Goal: Task Accomplishment & Management: Use online tool/utility

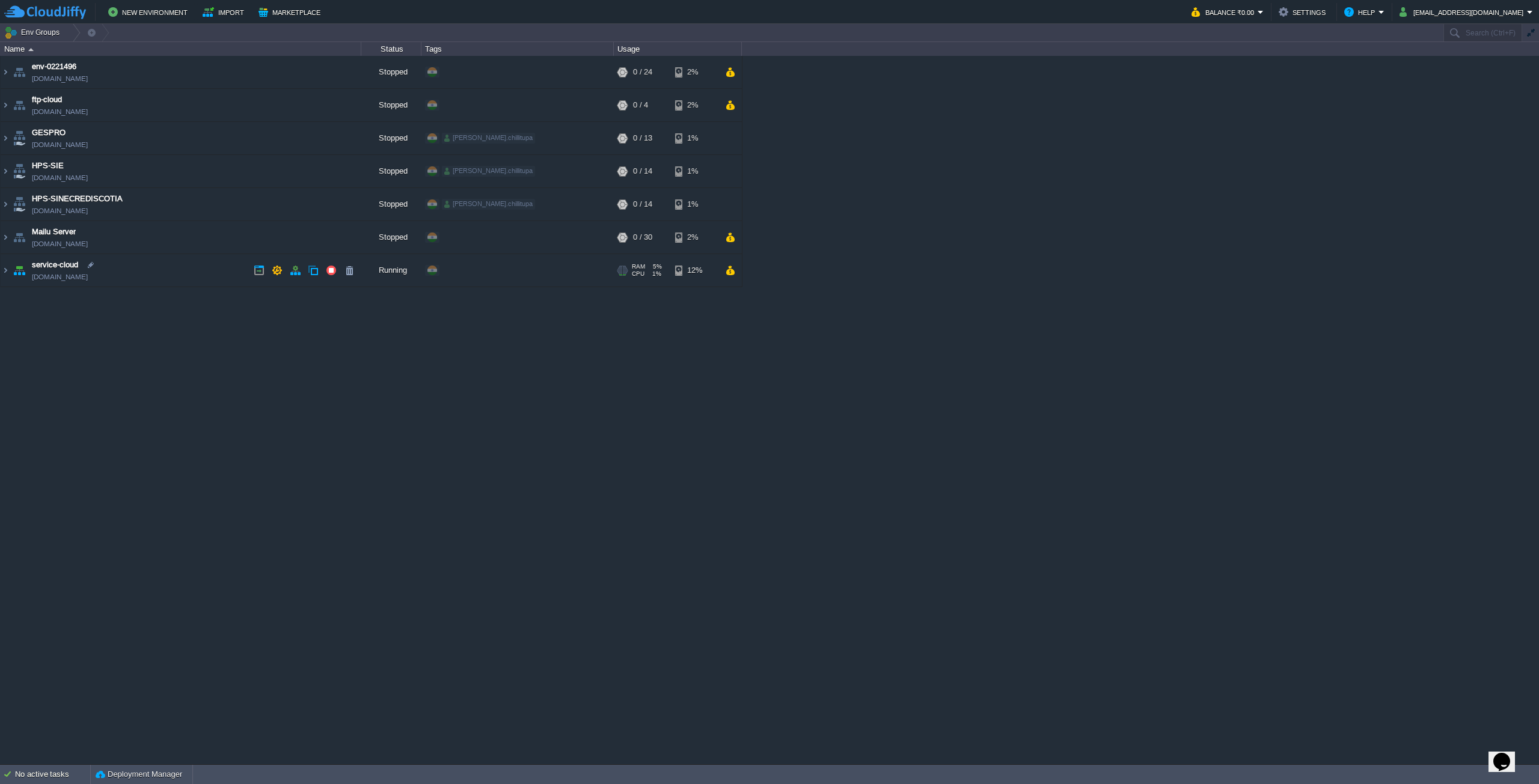
click at [543, 271] on div "+ Add to Env Group" at bounding box center [517, 271] width 188 height 34
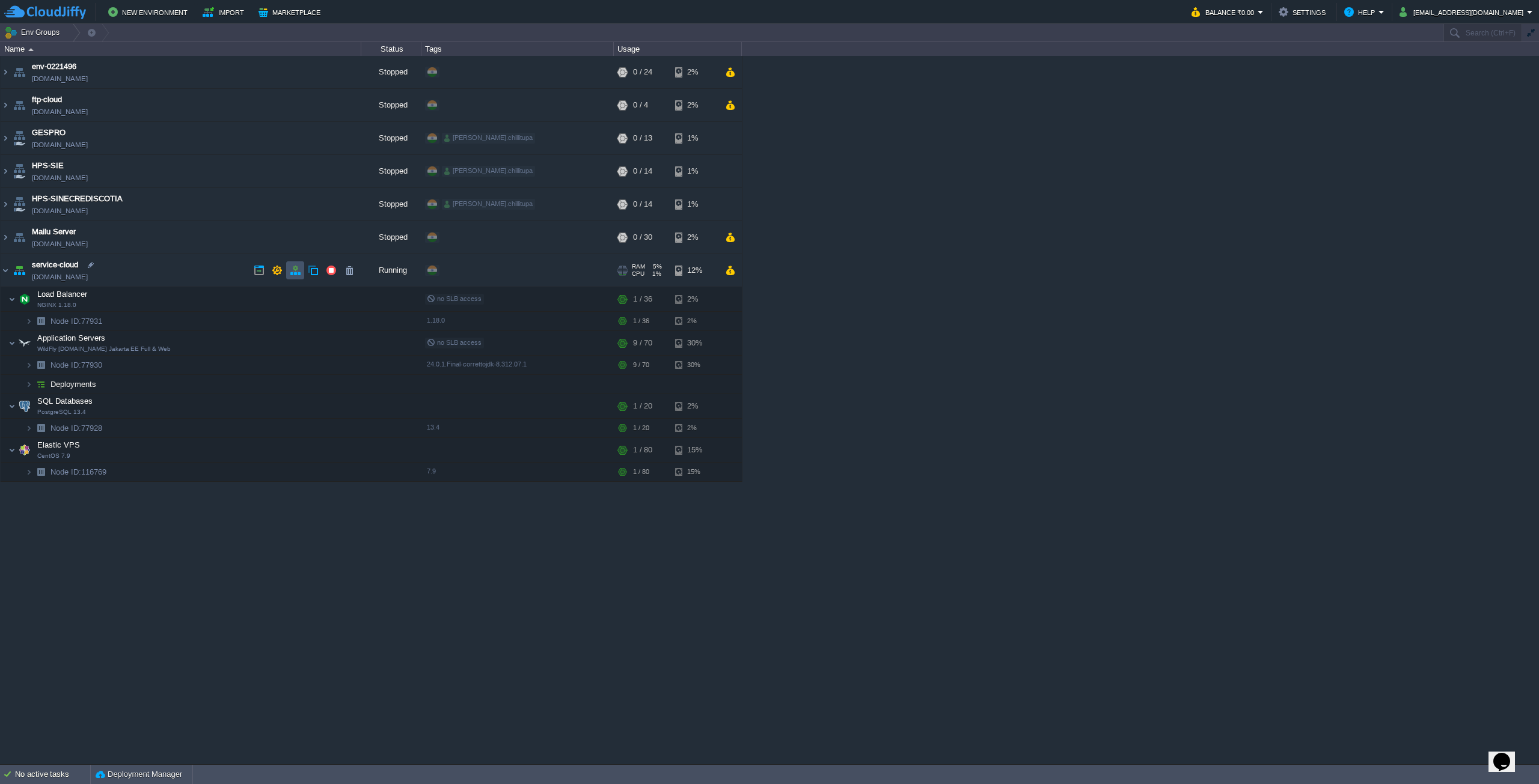
click at [292, 271] on button "button" at bounding box center [294, 270] width 11 height 11
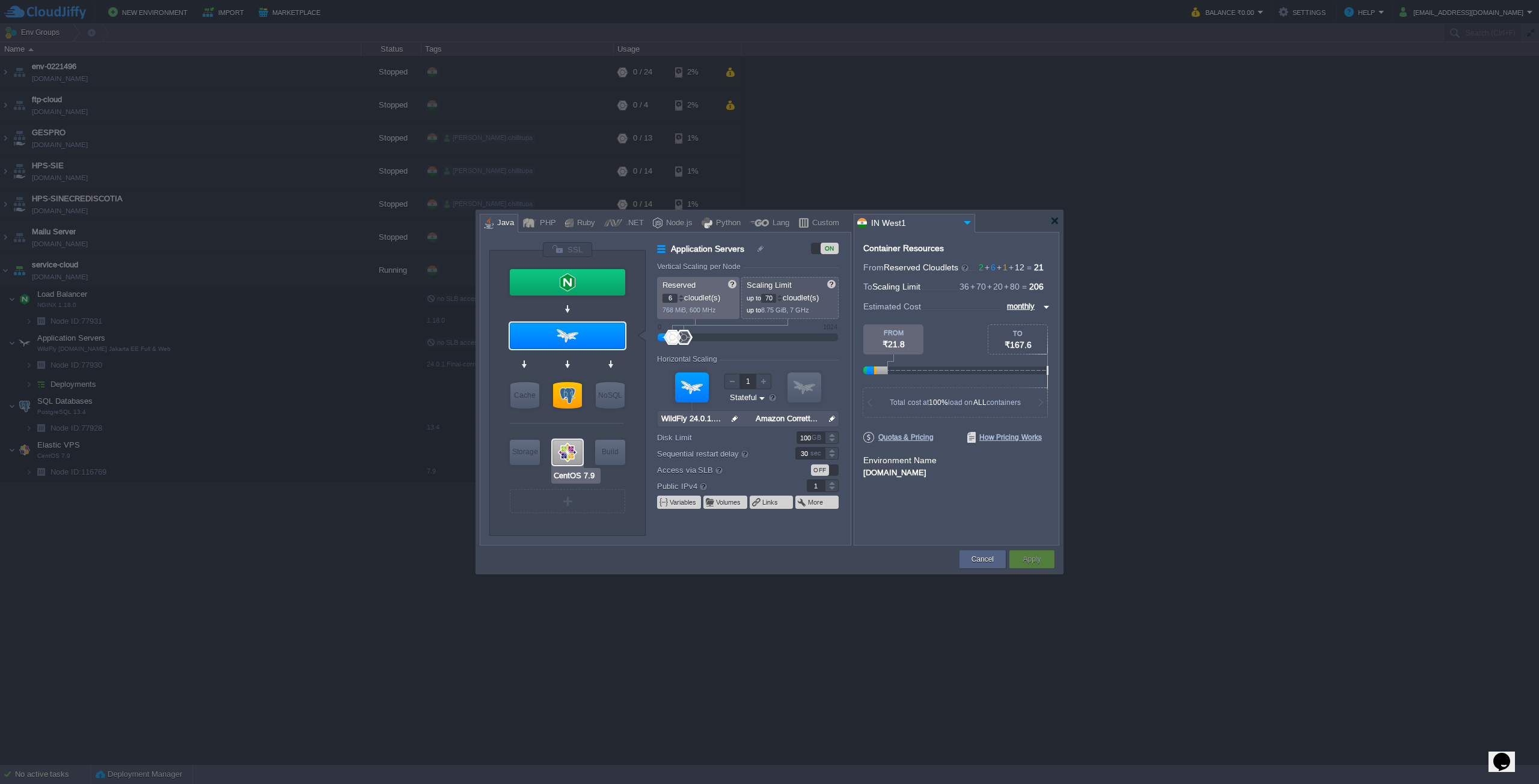
click at [570, 449] on div at bounding box center [568, 452] width 30 height 26
type input "Elastic VPS"
type input "12"
type input "80"
type input "CentOS 7.9"
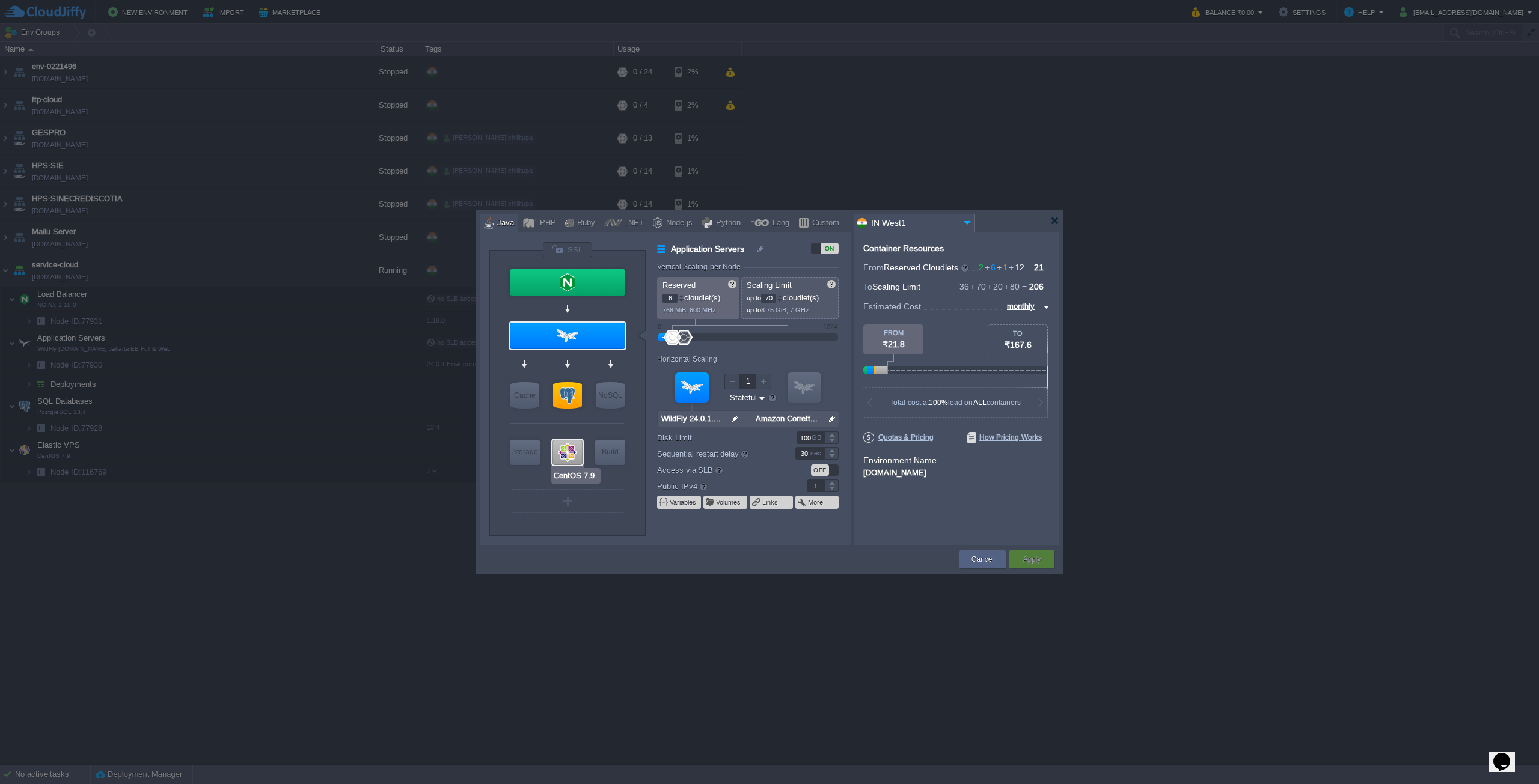
type input "null"
type input "7.9"
type input "160"
type input "Redis 7.2.4"
click at [681, 298] on div at bounding box center [681, 298] width 6 height 1
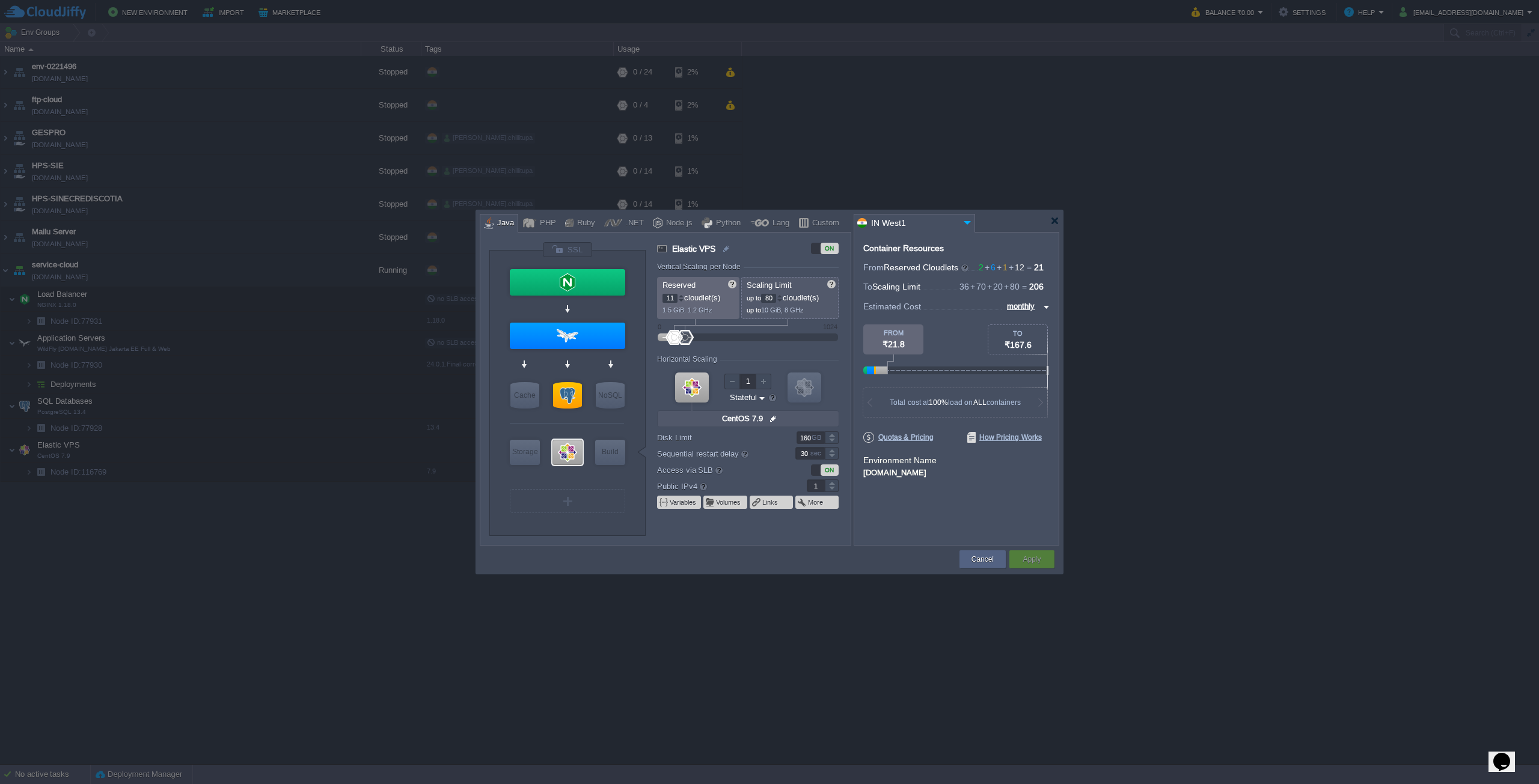
click at [681, 299] on div at bounding box center [681, 301] width 6 height 4
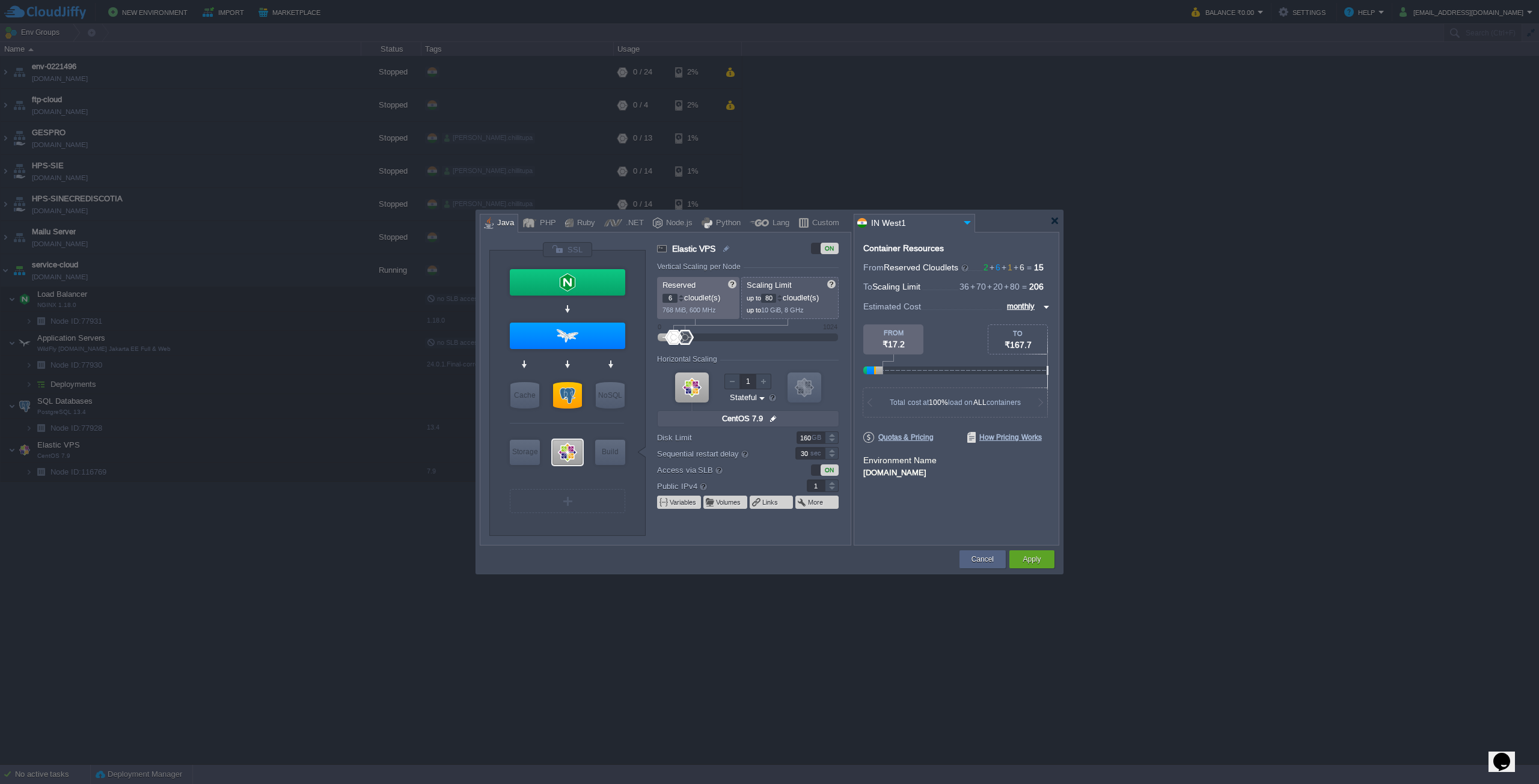
click at [681, 299] on div at bounding box center [681, 301] width 6 height 4
type input "2"
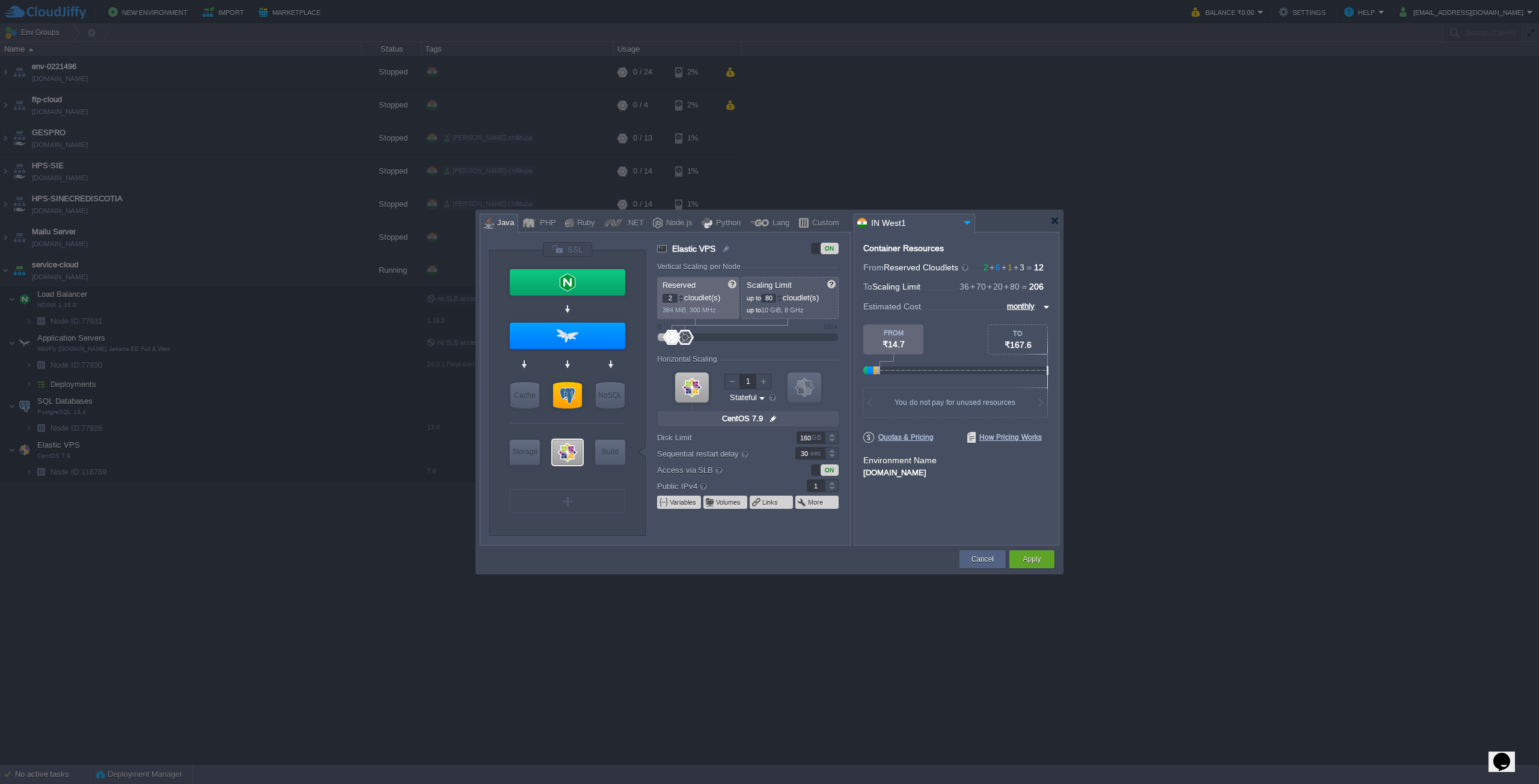
click at [681, 299] on div at bounding box center [681, 301] width 6 height 4
click at [782, 299] on div at bounding box center [780, 301] width 6 height 4
type input "76"
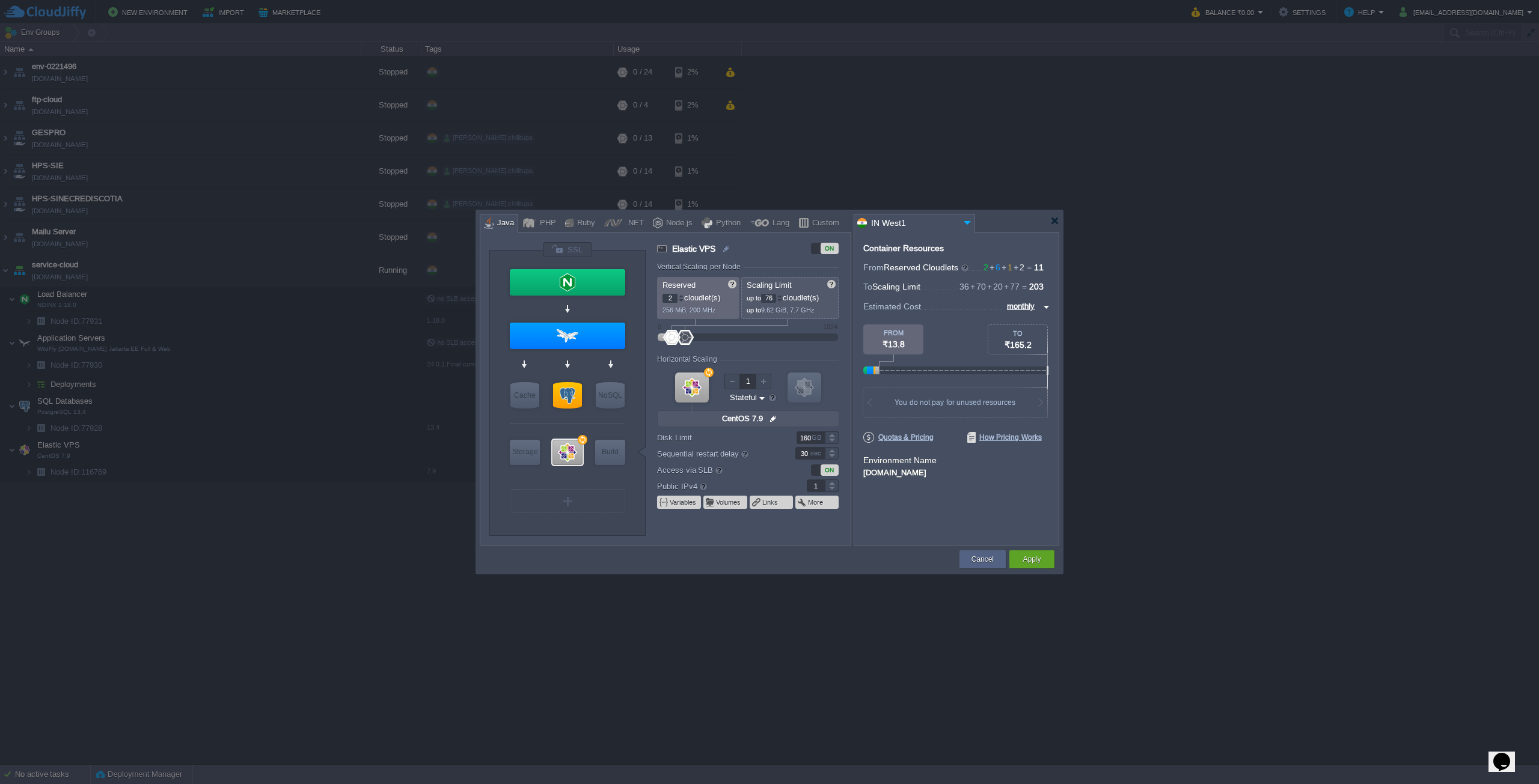
click at [782, 299] on div at bounding box center [780, 301] width 6 height 4
click at [685, 301] on p "2 cloudlet(s)" at bounding box center [699, 296] width 73 height 12
click at [684, 301] on div at bounding box center [681, 301] width 6 height 4
type input "2"
click at [683, 296] on div at bounding box center [681, 296] width 6 height 4
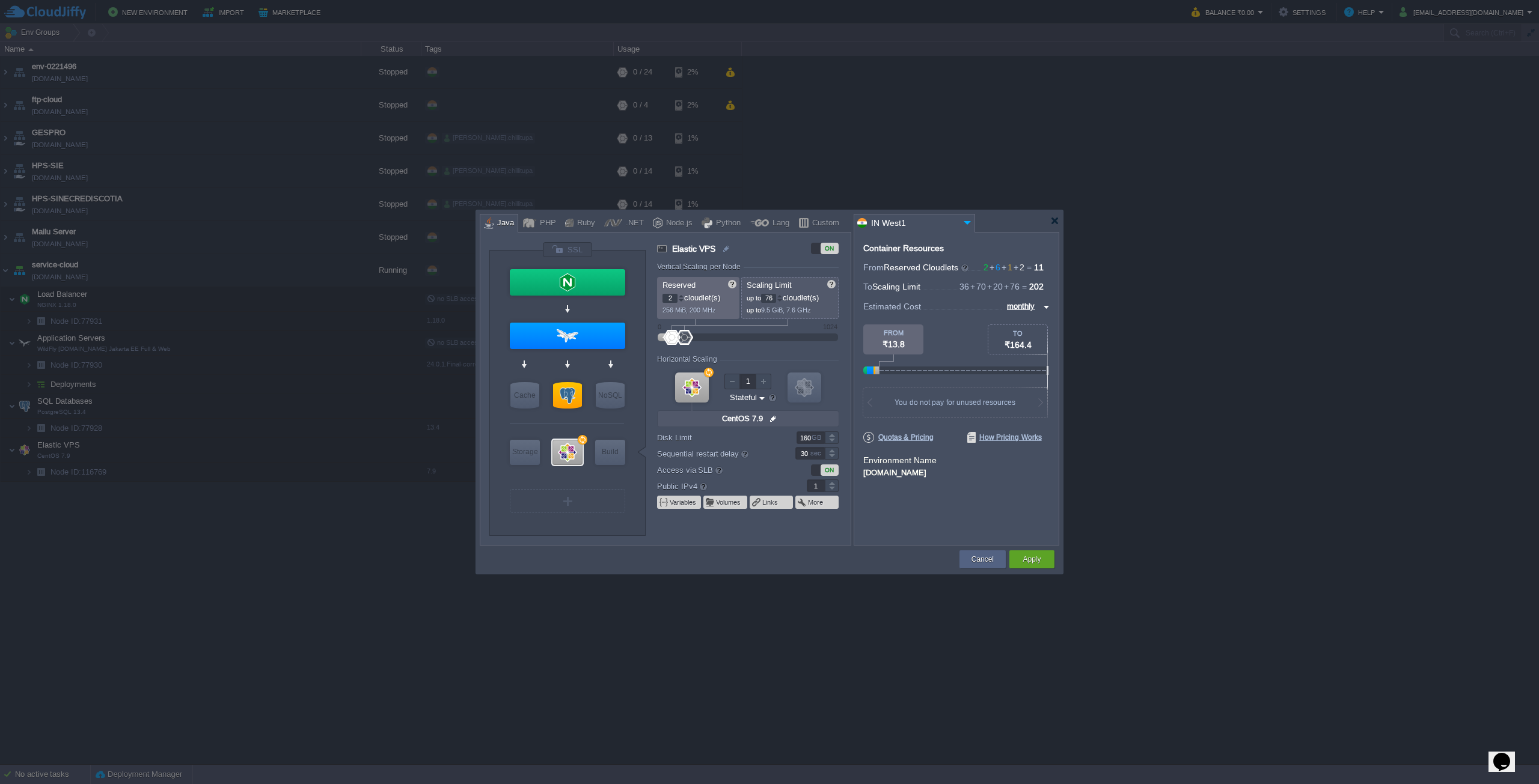
type input "CentOS 7.9"
drag, startPoint x: 713, startPoint y: 450, endPoint x: 704, endPoint y: 452, distance: 9.2
click at [704, 452] on div at bounding box center [705, 453] width 9 height 9
click at [834, 434] on div at bounding box center [832, 434] width 14 height 6
type input "100"
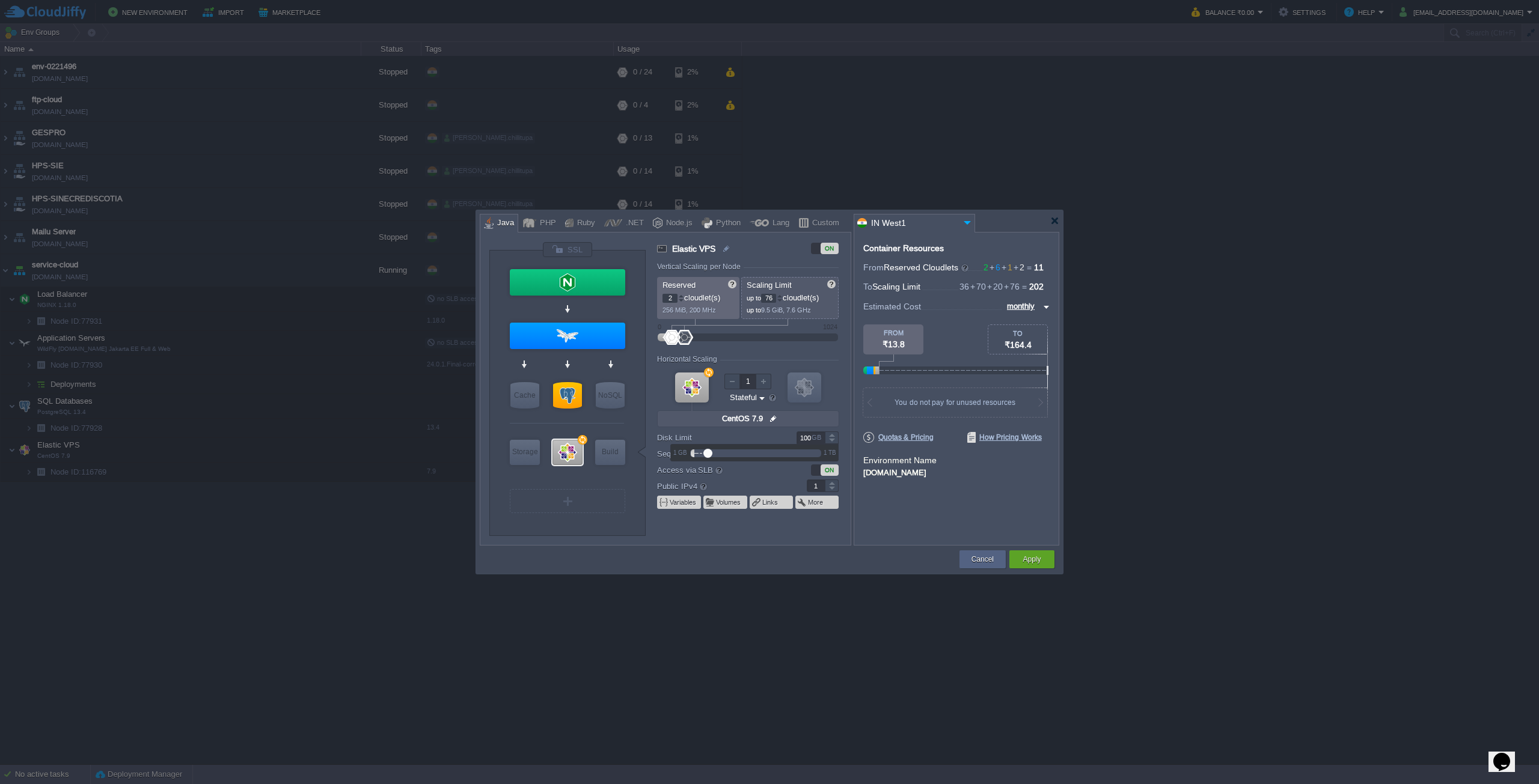
click at [827, 439] on div at bounding box center [832, 441] width 14 height 6
click at [906, 518] on div "Container Resources From Reserved Cloudlets 2 + 6 + 1 + 2 ... = 11 not added To…" at bounding box center [956, 389] width 205 height 314
click at [678, 299] on div at bounding box center [681, 301] width 6 height 4
type input "0"
click at [679, 299] on div at bounding box center [681, 301] width 6 height 4
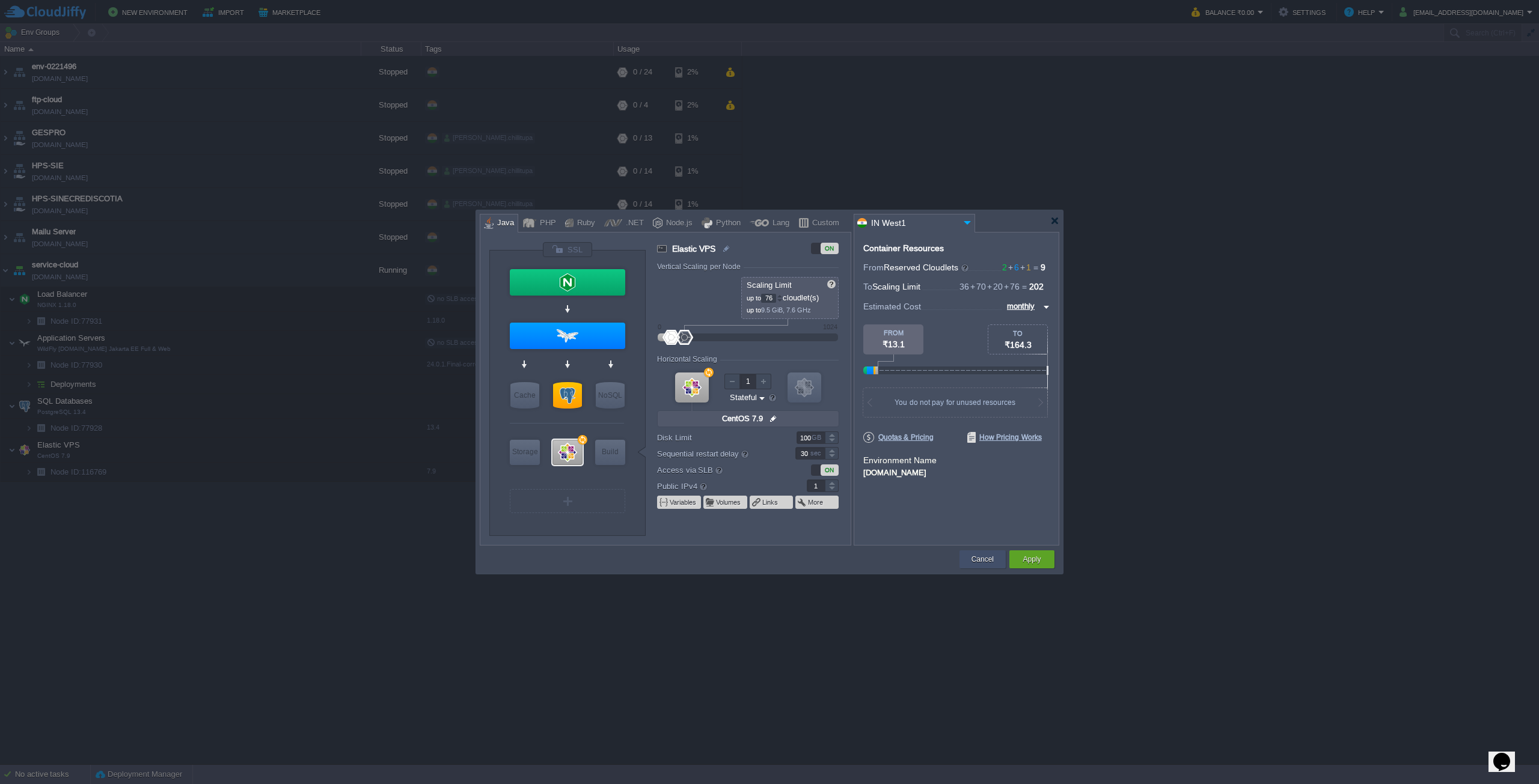
click at [964, 561] on div "Cancel" at bounding box center [982, 559] width 46 height 18
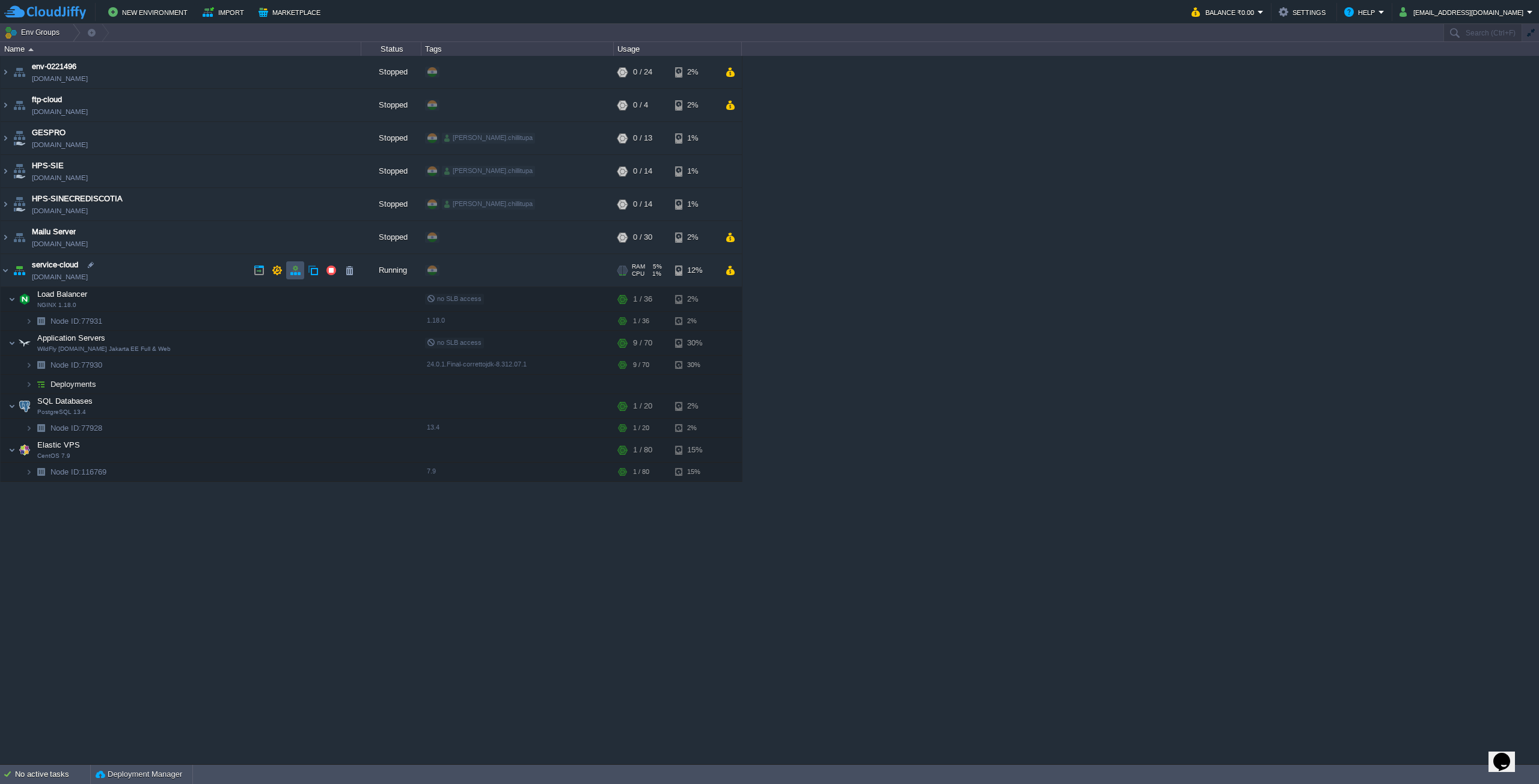
click at [299, 269] on button "button" at bounding box center [294, 270] width 11 height 11
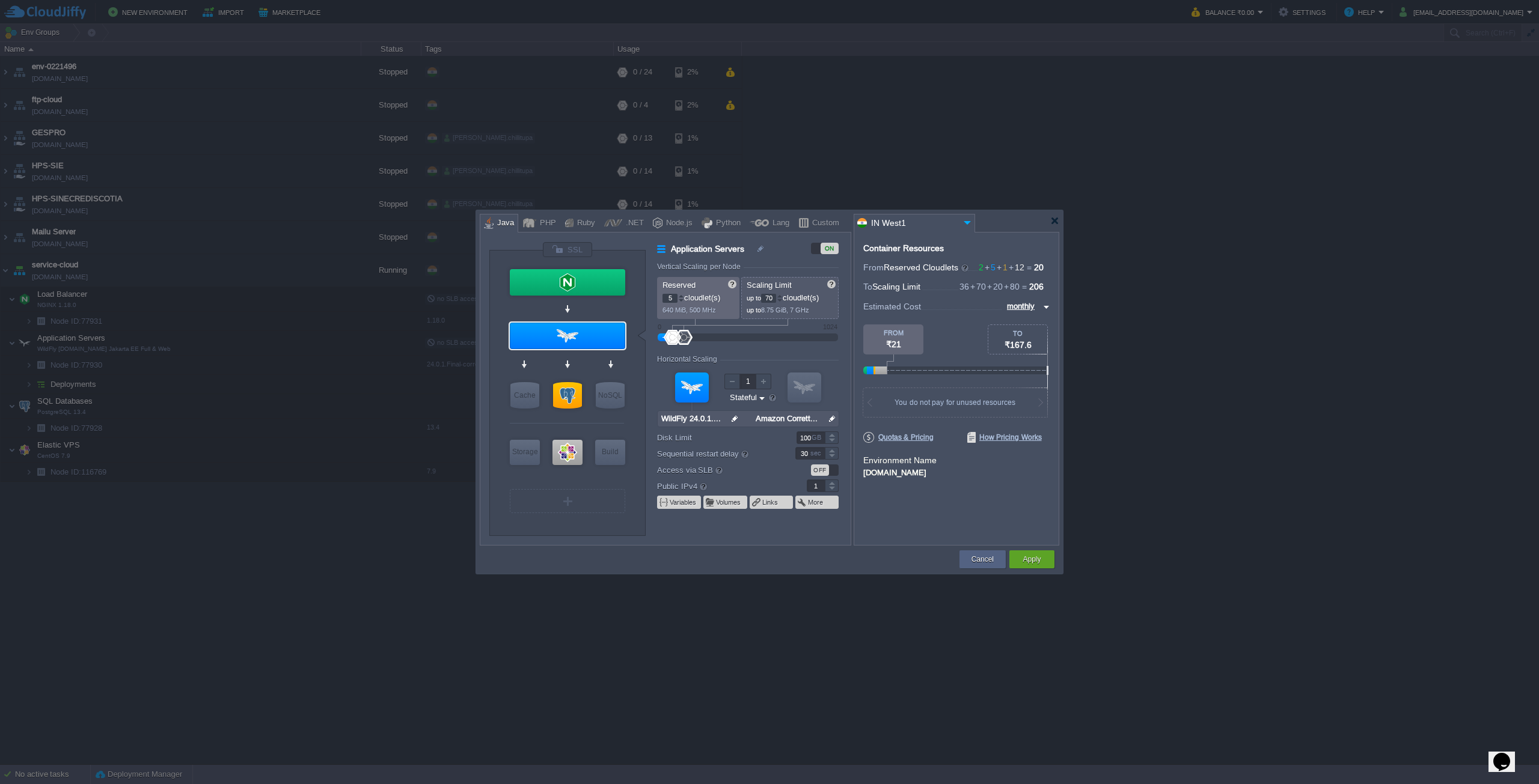
click at [680, 299] on div at bounding box center [681, 301] width 6 height 4
type input "2"
click at [680, 299] on div at bounding box center [681, 301] width 6 height 4
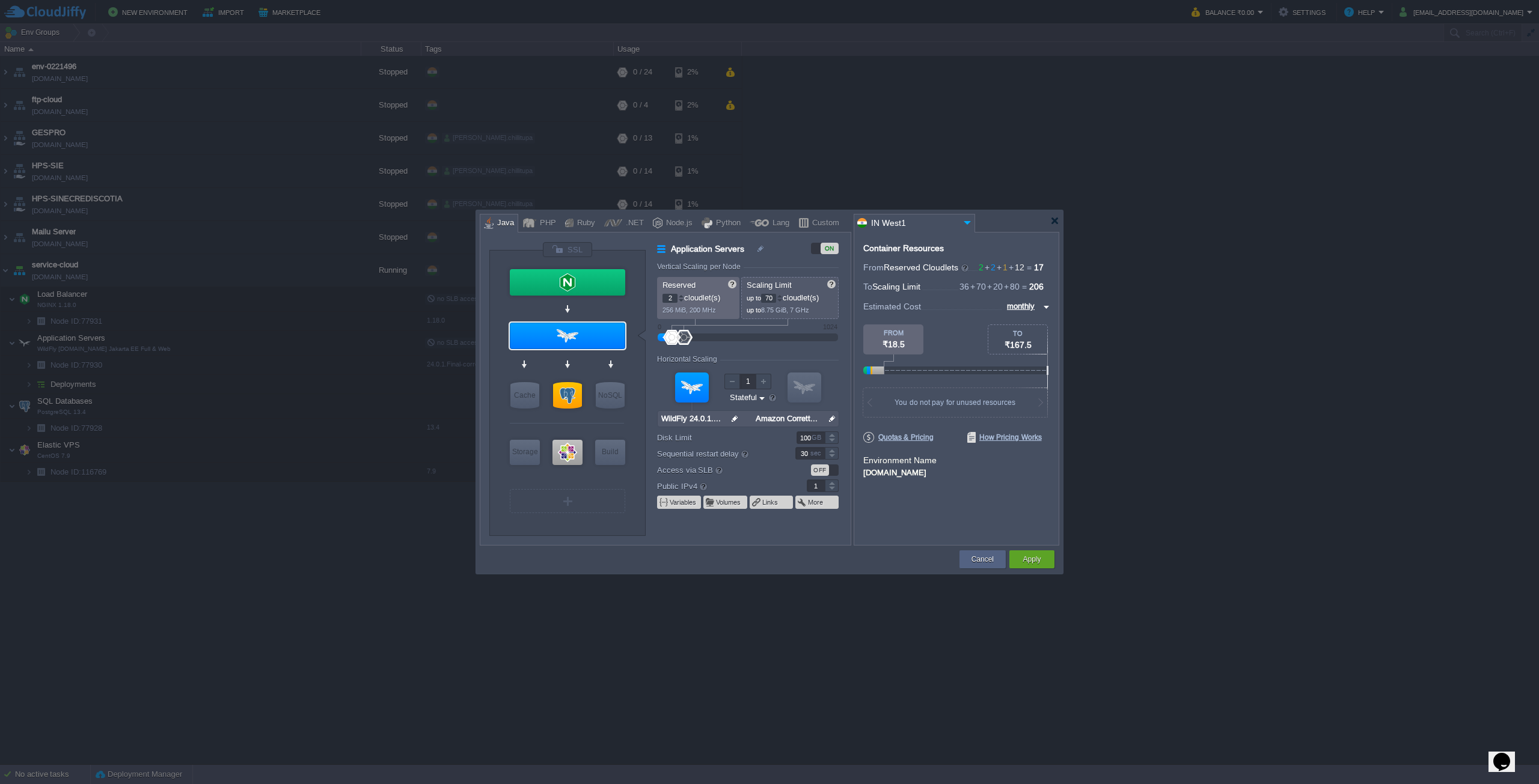
click at [776, 302] on input "70" at bounding box center [769, 298] width 15 height 9
click at [782, 300] on div at bounding box center [780, 301] width 6 height 4
click at [783, 296] on div at bounding box center [780, 296] width 6 height 4
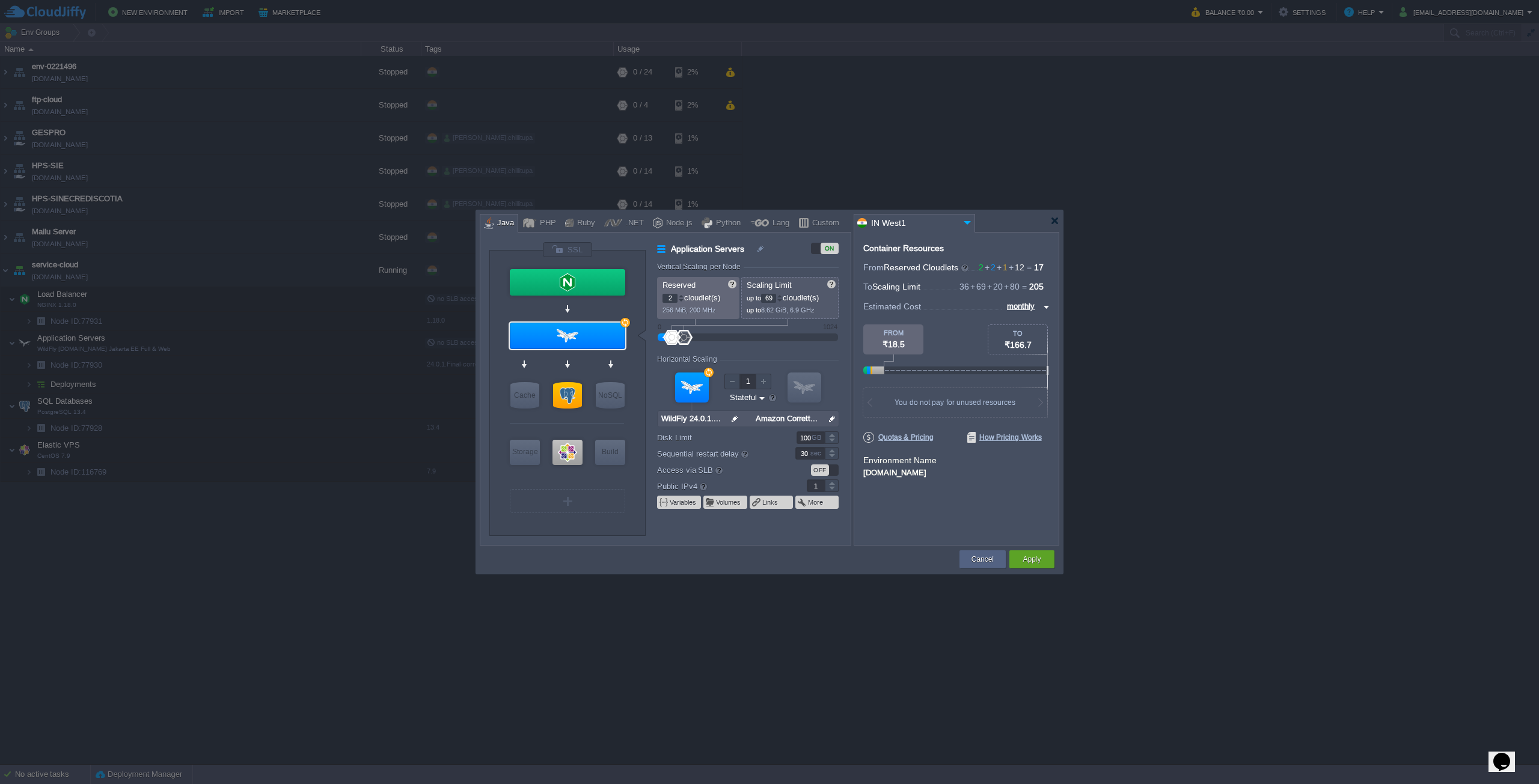
click at [783, 300] on div at bounding box center [780, 301] width 6 height 4
type input "70"
click at [783, 294] on div at bounding box center [780, 296] width 6 height 4
type input "1"
click at [681, 299] on div at bounding box center [681, 301] width 6 height 4
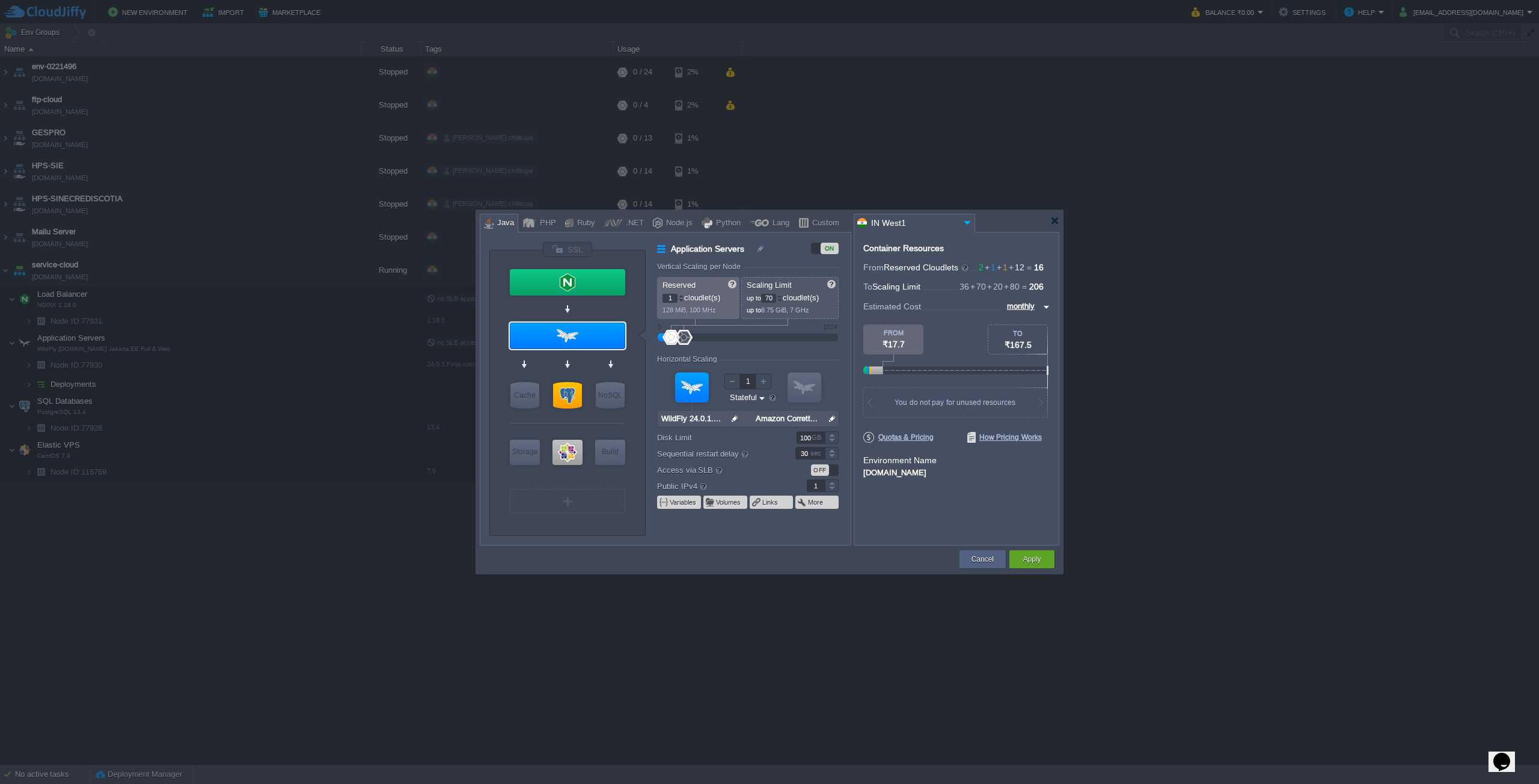
click at [973, 553] on div "Cancel" at bounding box center [982, 559] width 28 height 18
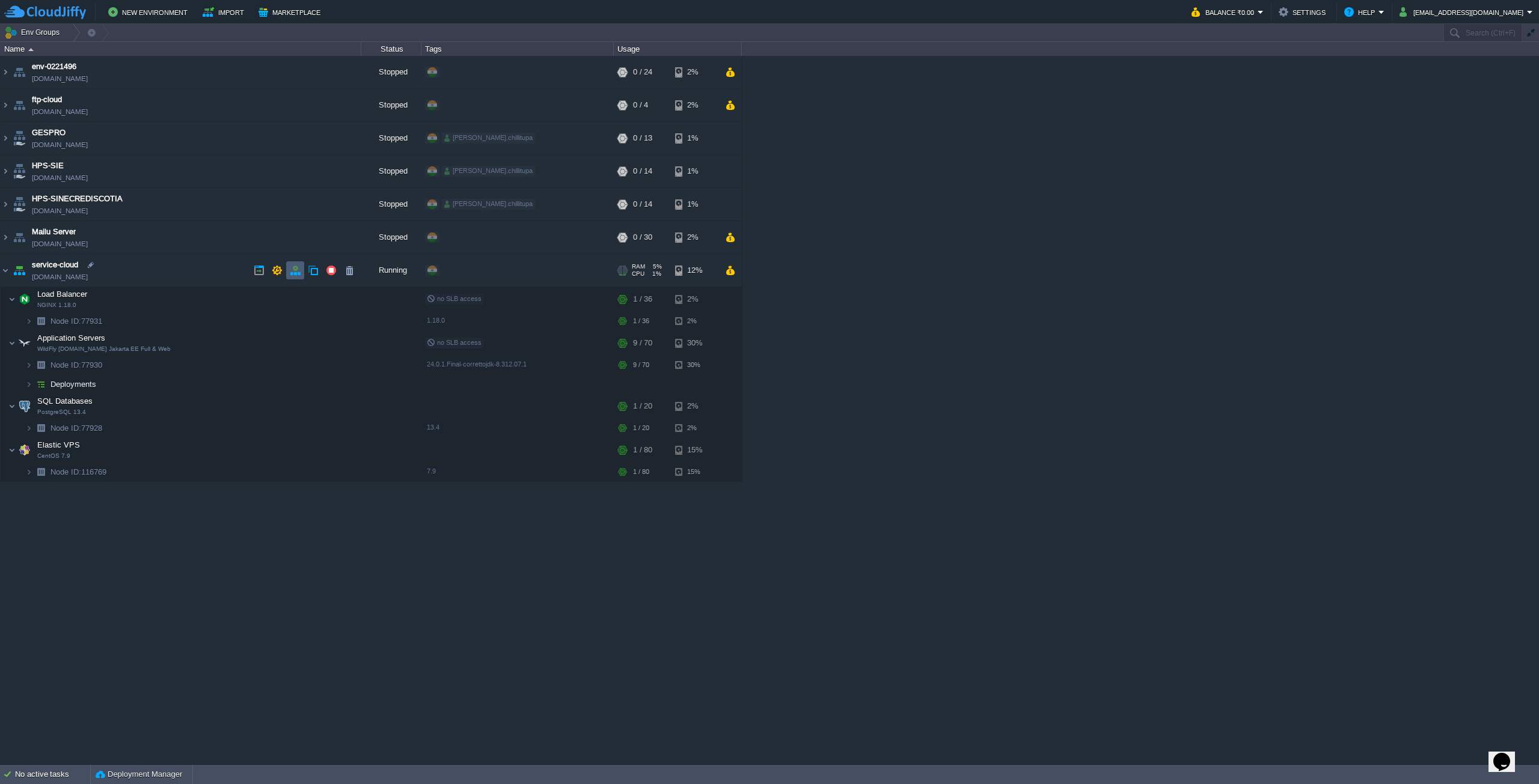
click at [289, 272] on td at bounding box center [295, 270] width 18 height 18
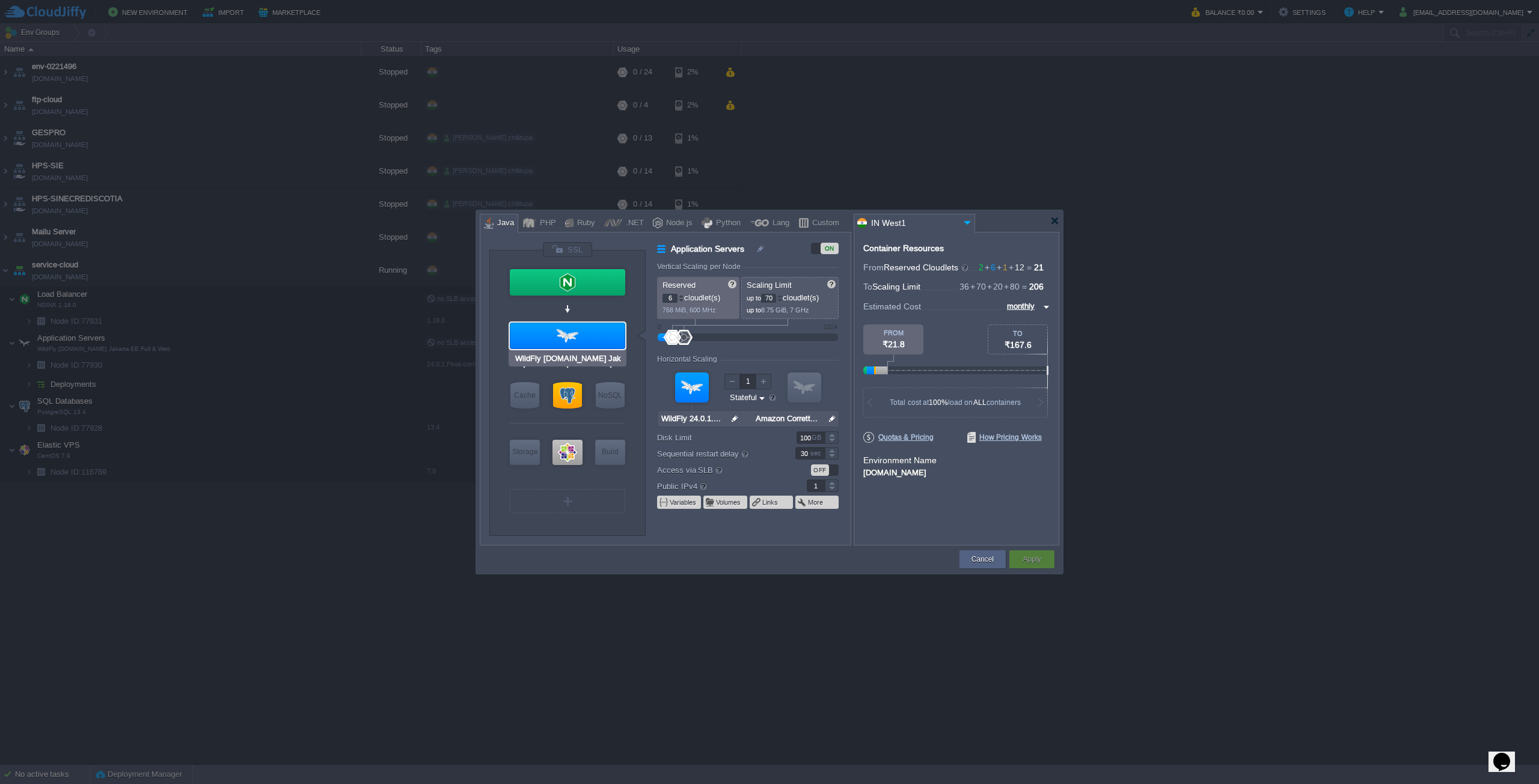
type input "CentOS 7.9"
click at [570, 447] on div at bounding box center [568, 452] width 30 height 26
type input "Elastic VPS"
type input "12"
type input "80"
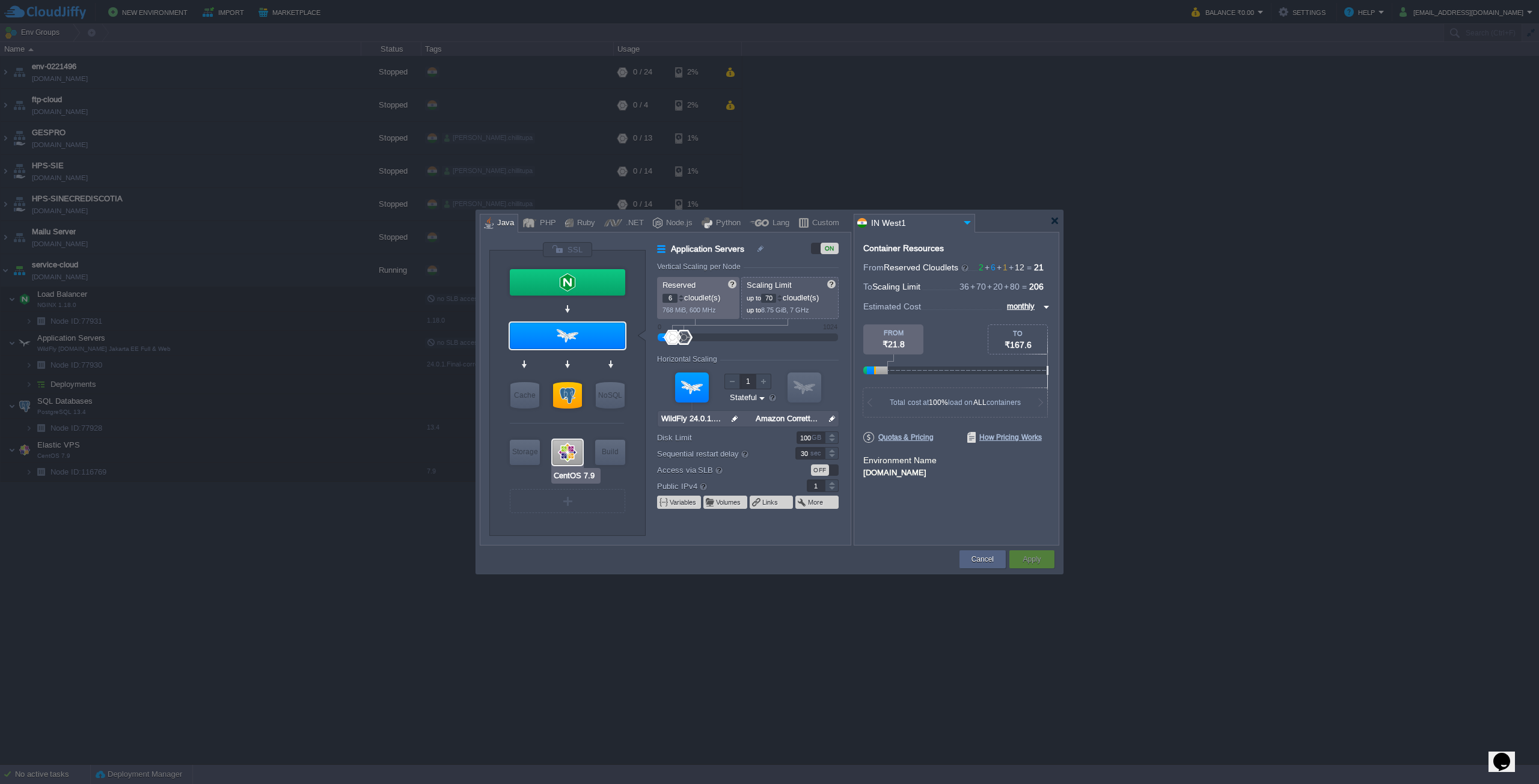
type input "CentOS 7.9"
type input "null"
type input "7.9"
type input "160"
type input "Redis 7.2.4"
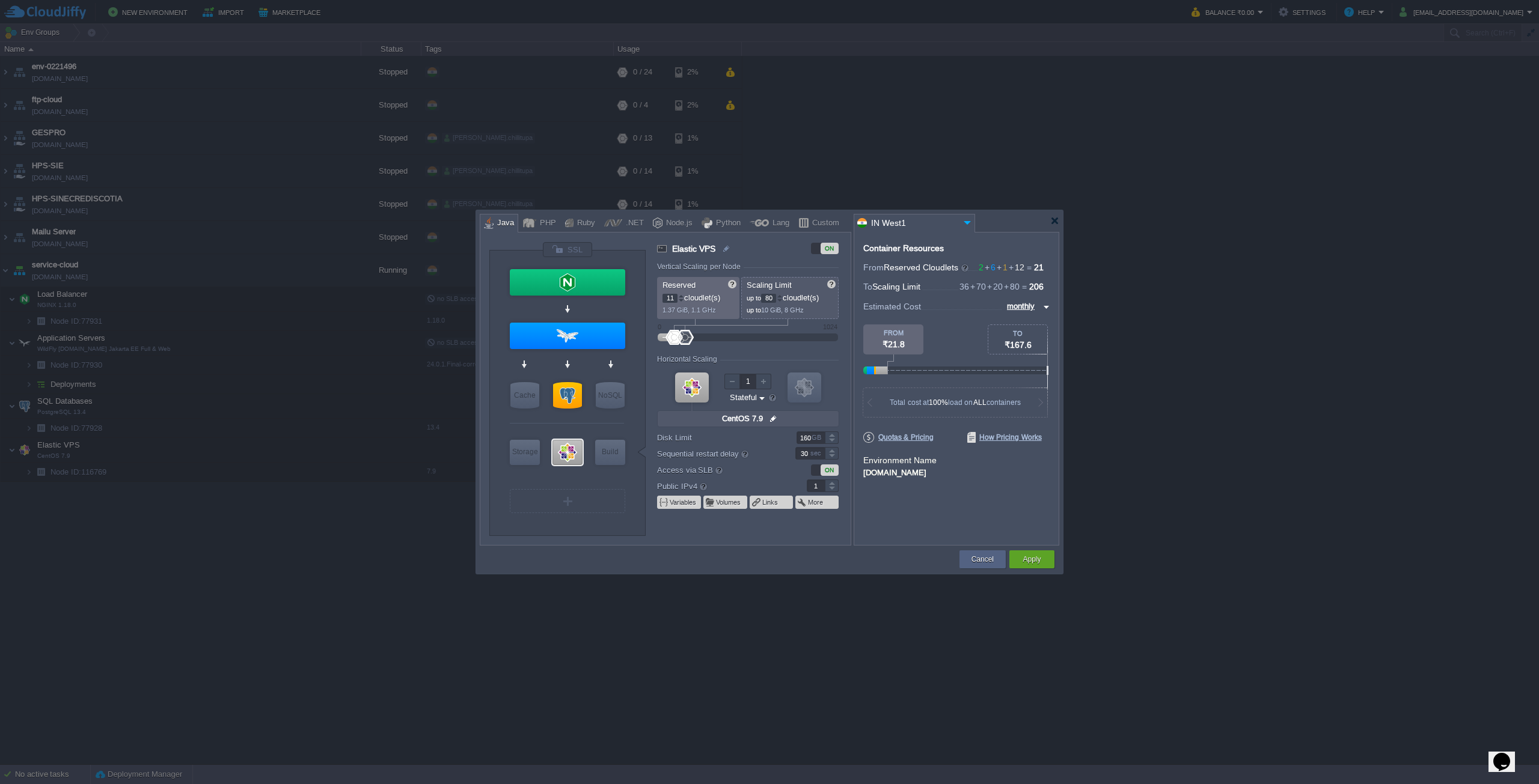
click at [682, 299] on div at bounding box center [681, 301] width 6 height 4
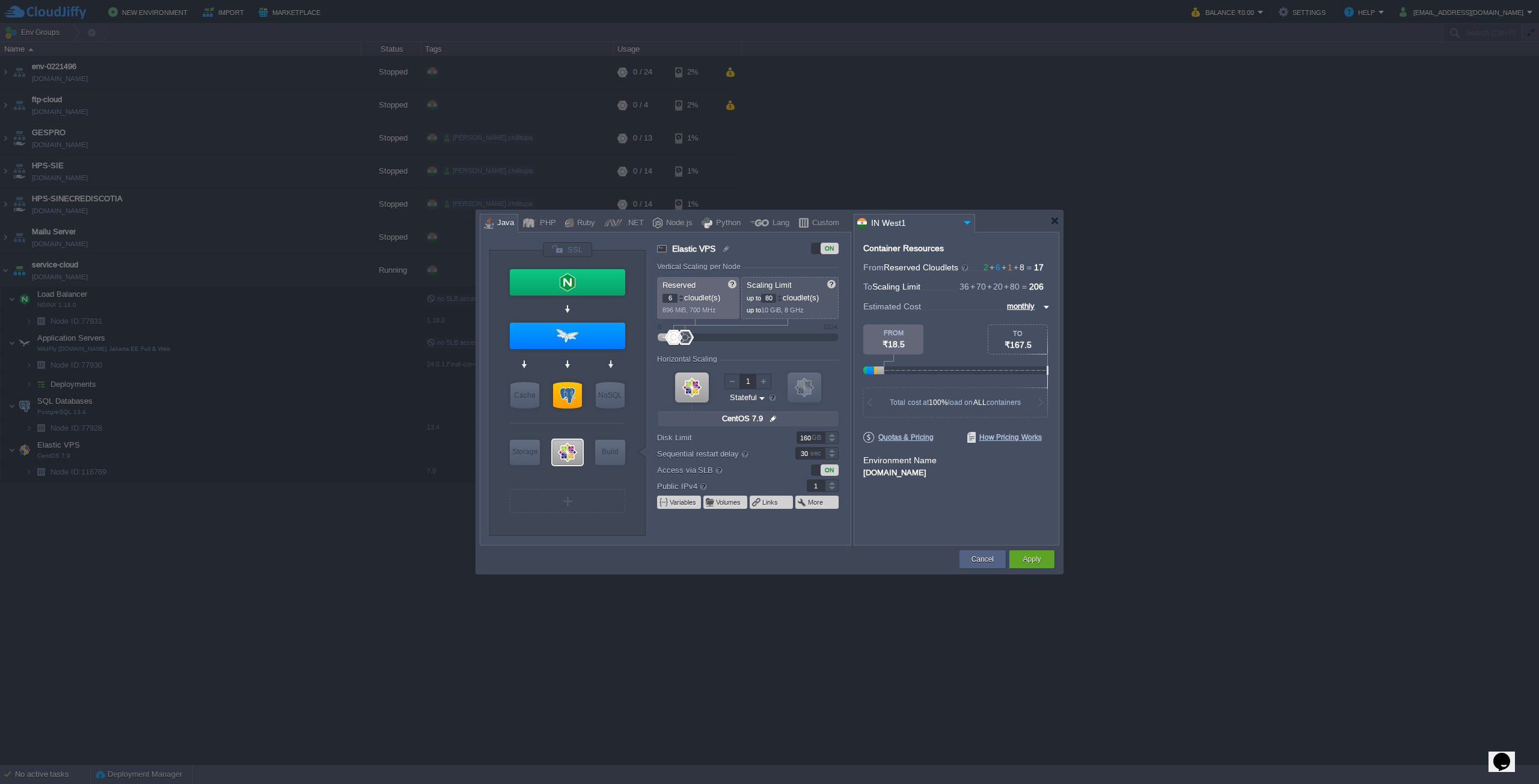
click at [682, 299] on div at bounding box center [681, 301] width 6 height 4
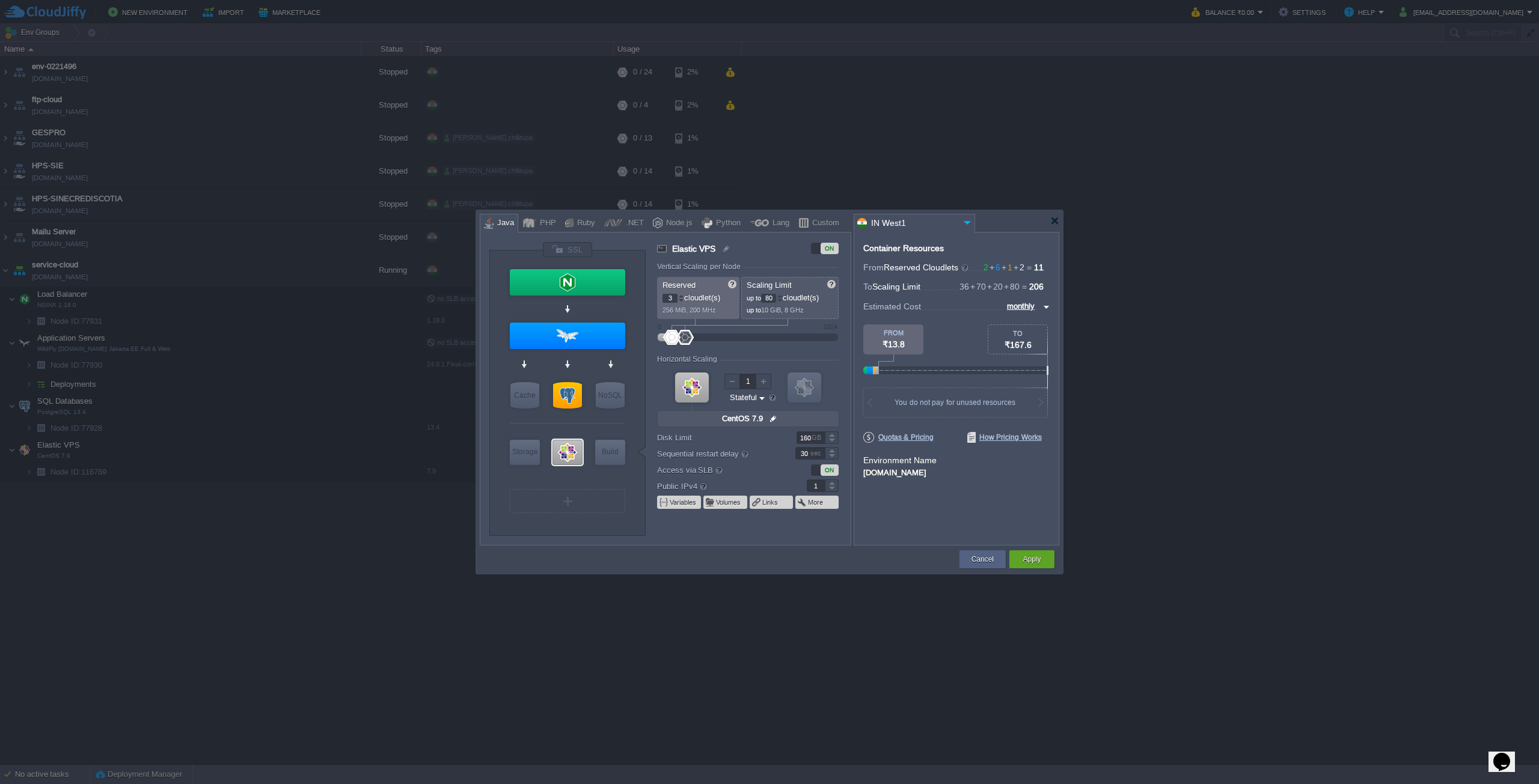
click at [683, 296] on div at bounding box center [681, 296] width 6 height 4
click at [682, 303] on p "640 MiB, 500 MHz" at bounding box center [699, 309] width 73 height 11
click at [681, 302] on div at bounding box center [681, 301] width 6 height 4
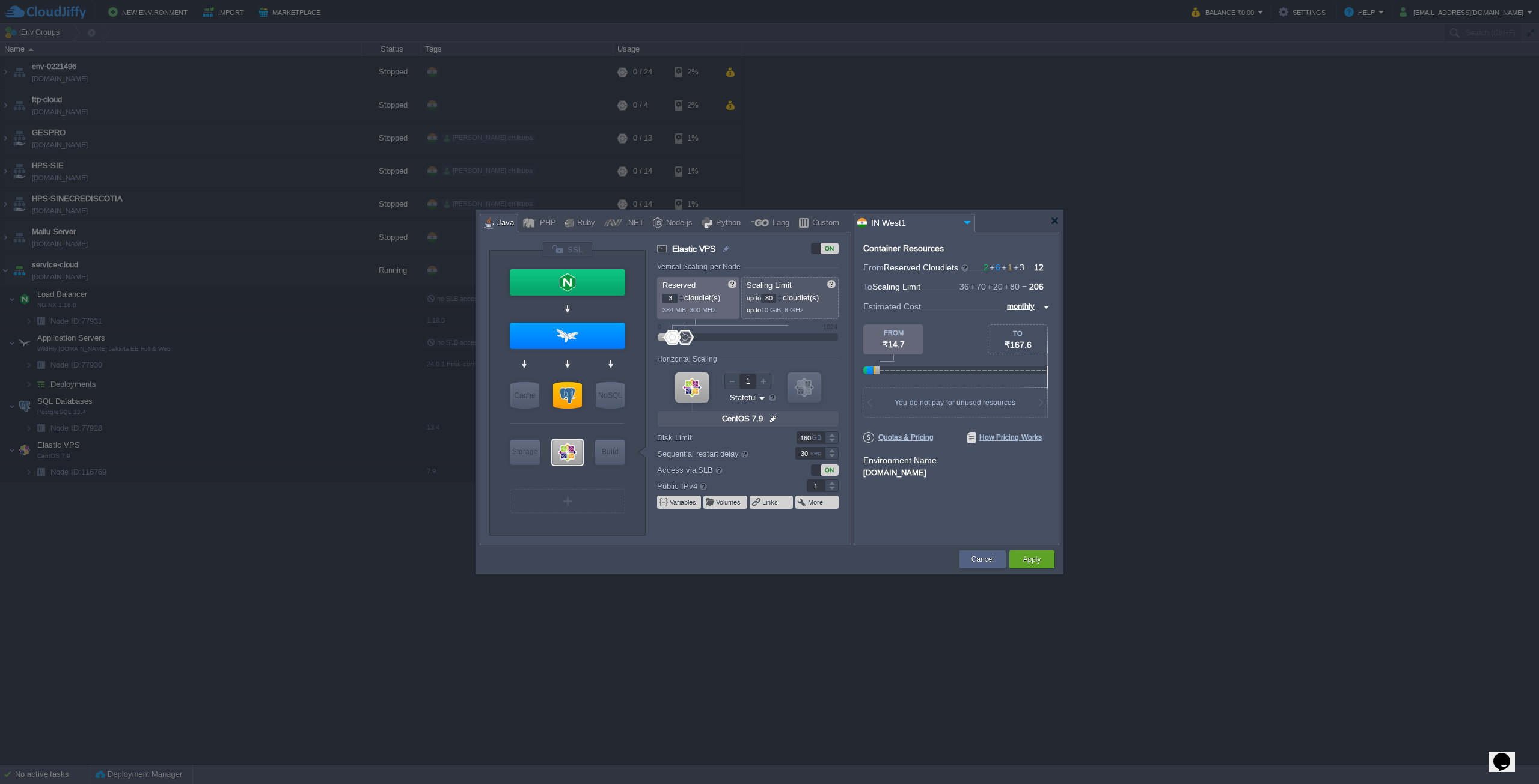
click at [681, 302] on div at bounding box center [681, 301] width 6 height 4
type input "2"
click at [681, 302] on div at bounding box center [681, 301] width 6 height 4
click at [1039, 563] on button "Apply" at bounding box center [1032, 559] width 18 height 12
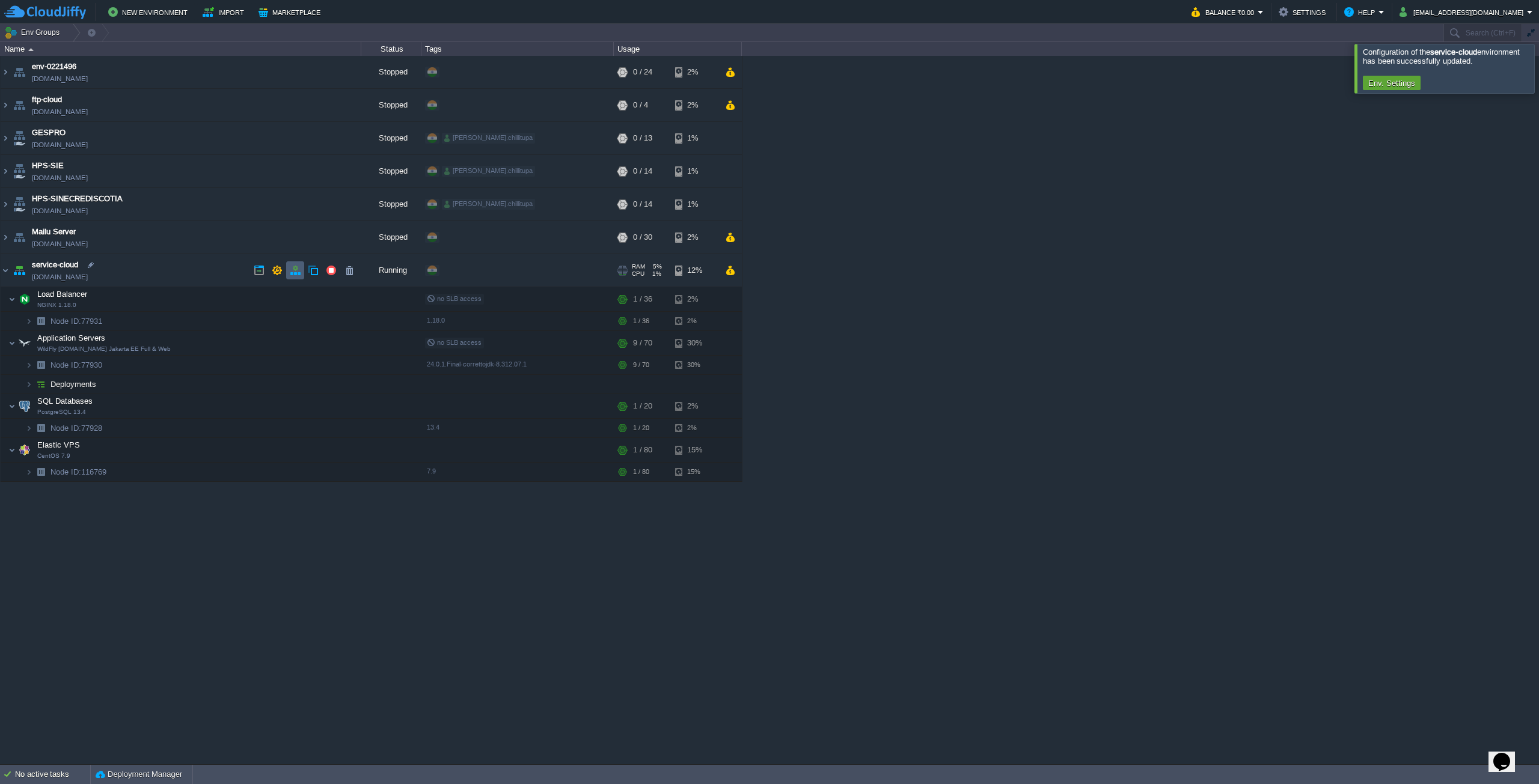
click at [290, 268] on button "button" at bounding box center [294, 270] width 11 height 11
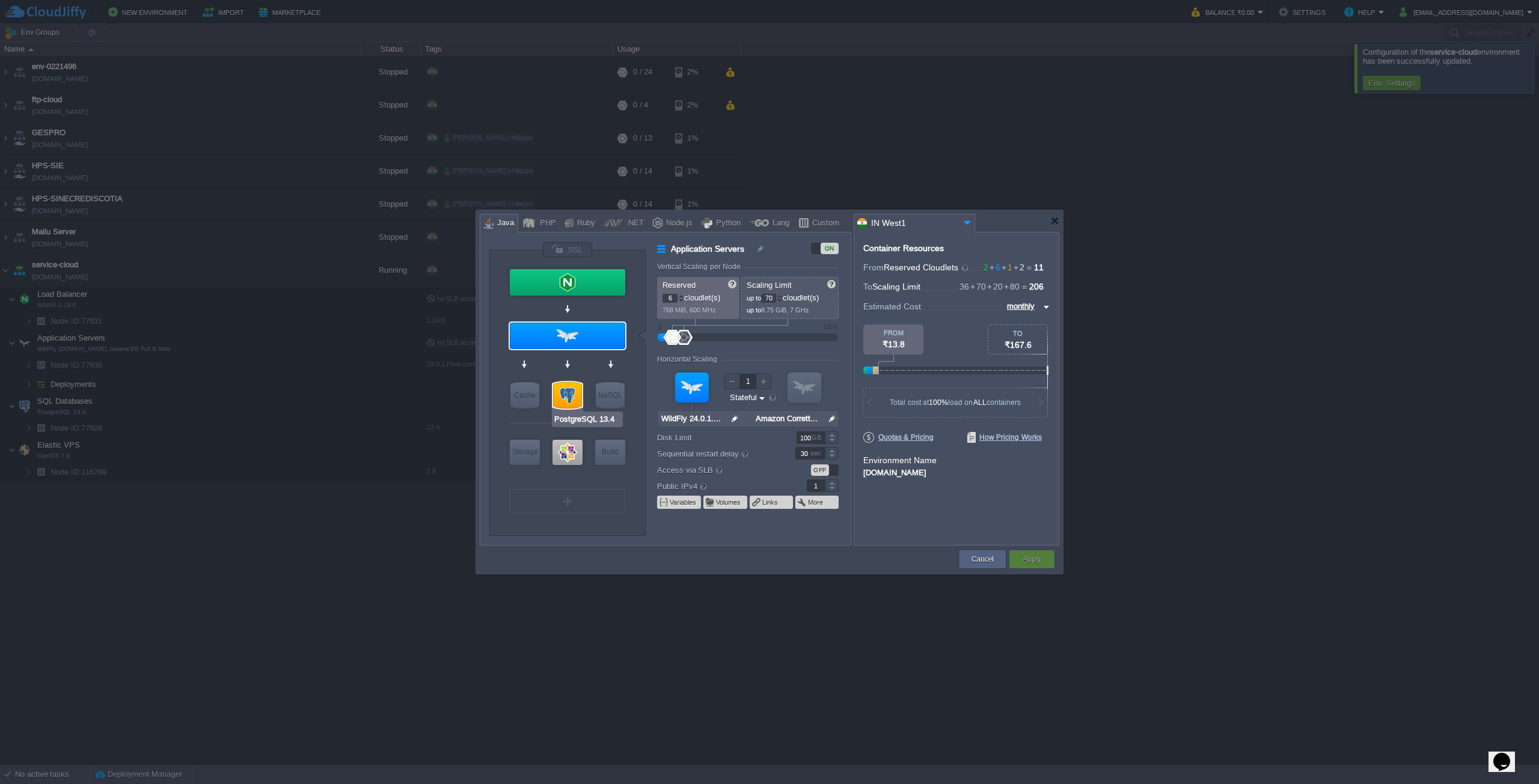
type input "WildFly 24.0.1.Final Jaka..."
click at [680, 301] on div at bounding box center [681, 301] width 6 height 4
click at [683, 296] on div at bounding box center [681, 296] width 6 height 4
click at [680, 300] on div at bounding box center [681, 301] width 6 height 4
type input "4"
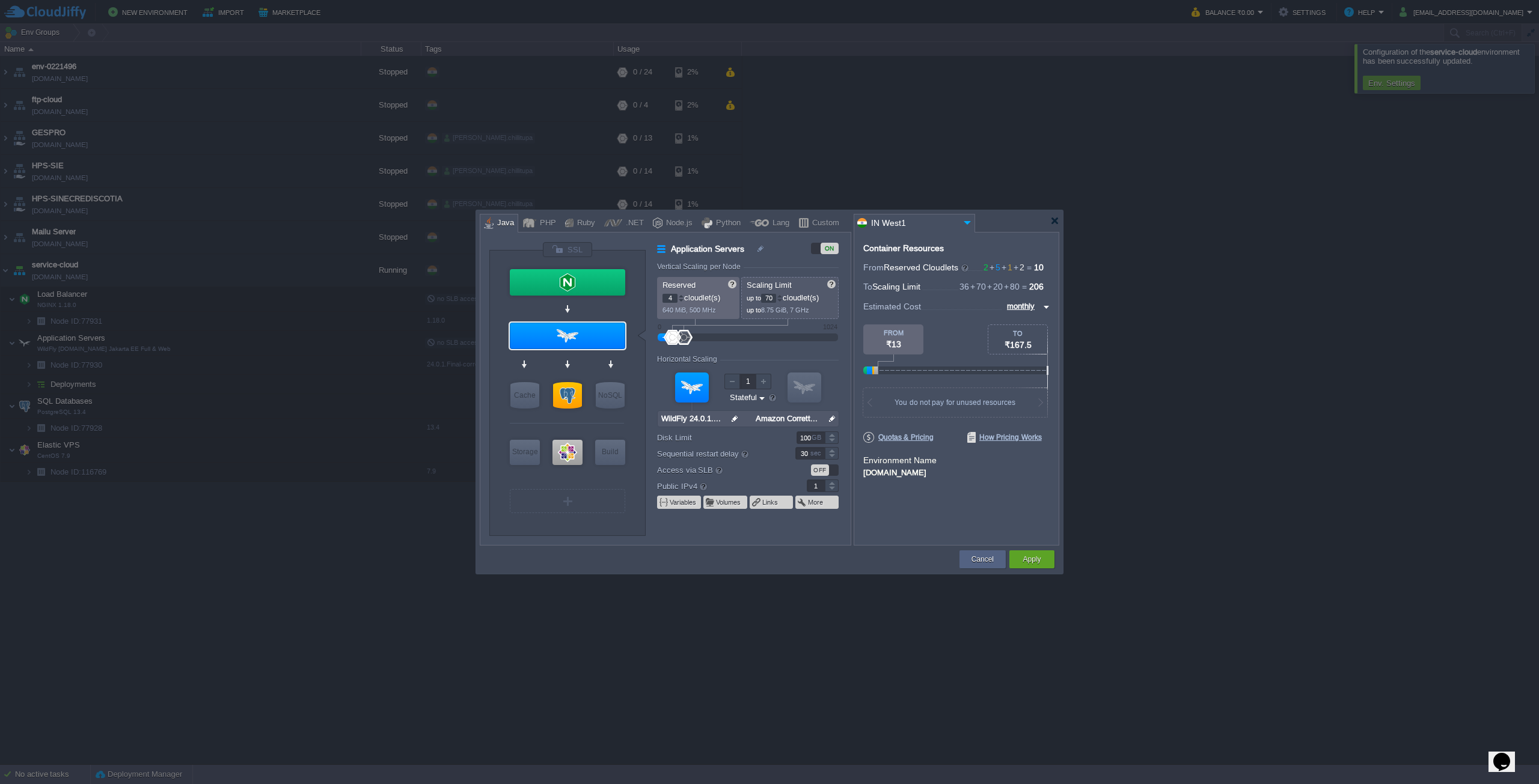
click at [680, 300] on div at bounding box center [681, 301] width 6 height 4
type input "PostgreSQL 13.4"
click at [571, 396] on div at bounding box center [567, 395] width 29 height 26
type input "SQL Databases"
type input "1"
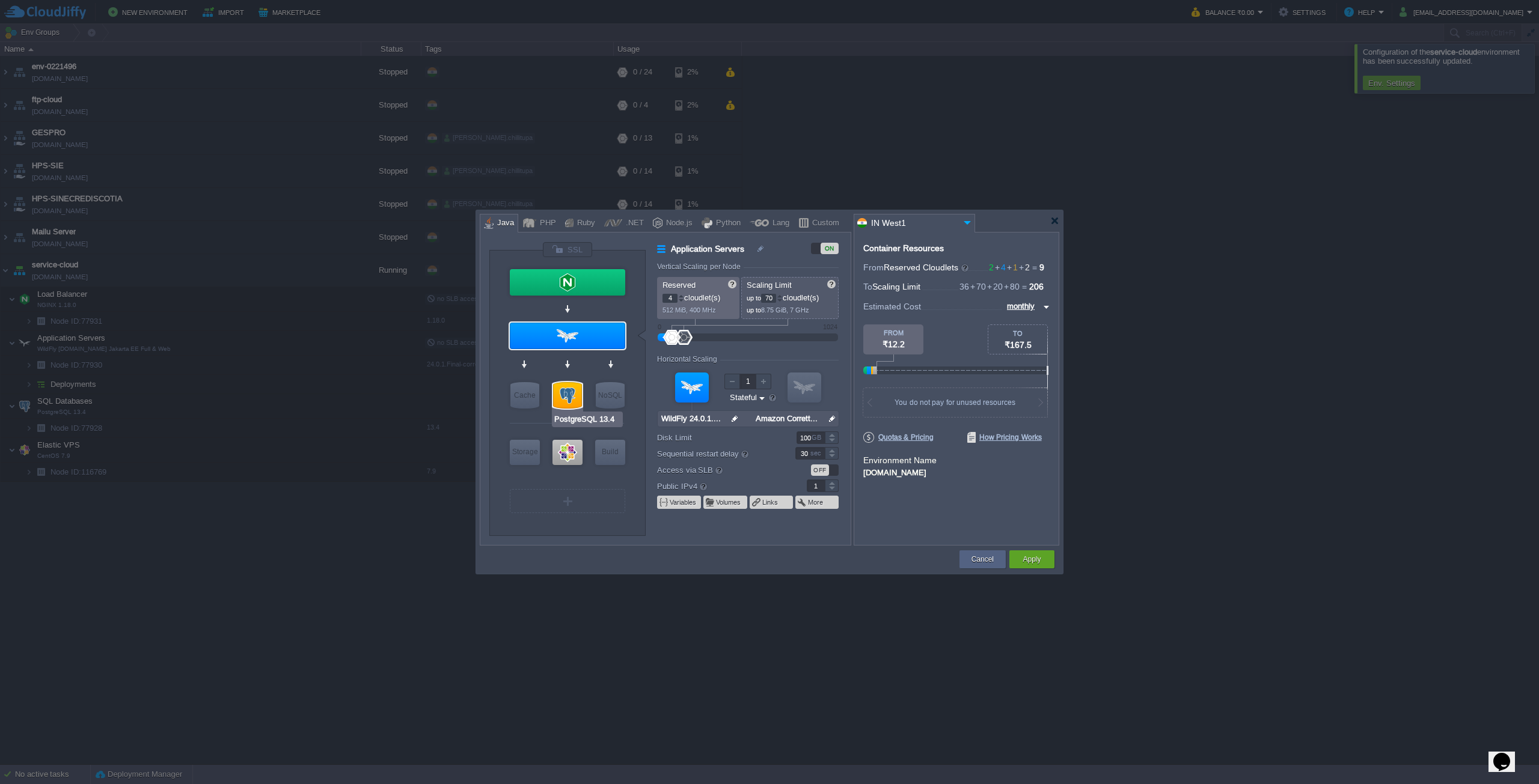
type input "20"
type input "PostgreSQL 13.4"
type input "null"
type input "13.4"
type input "Stateless"
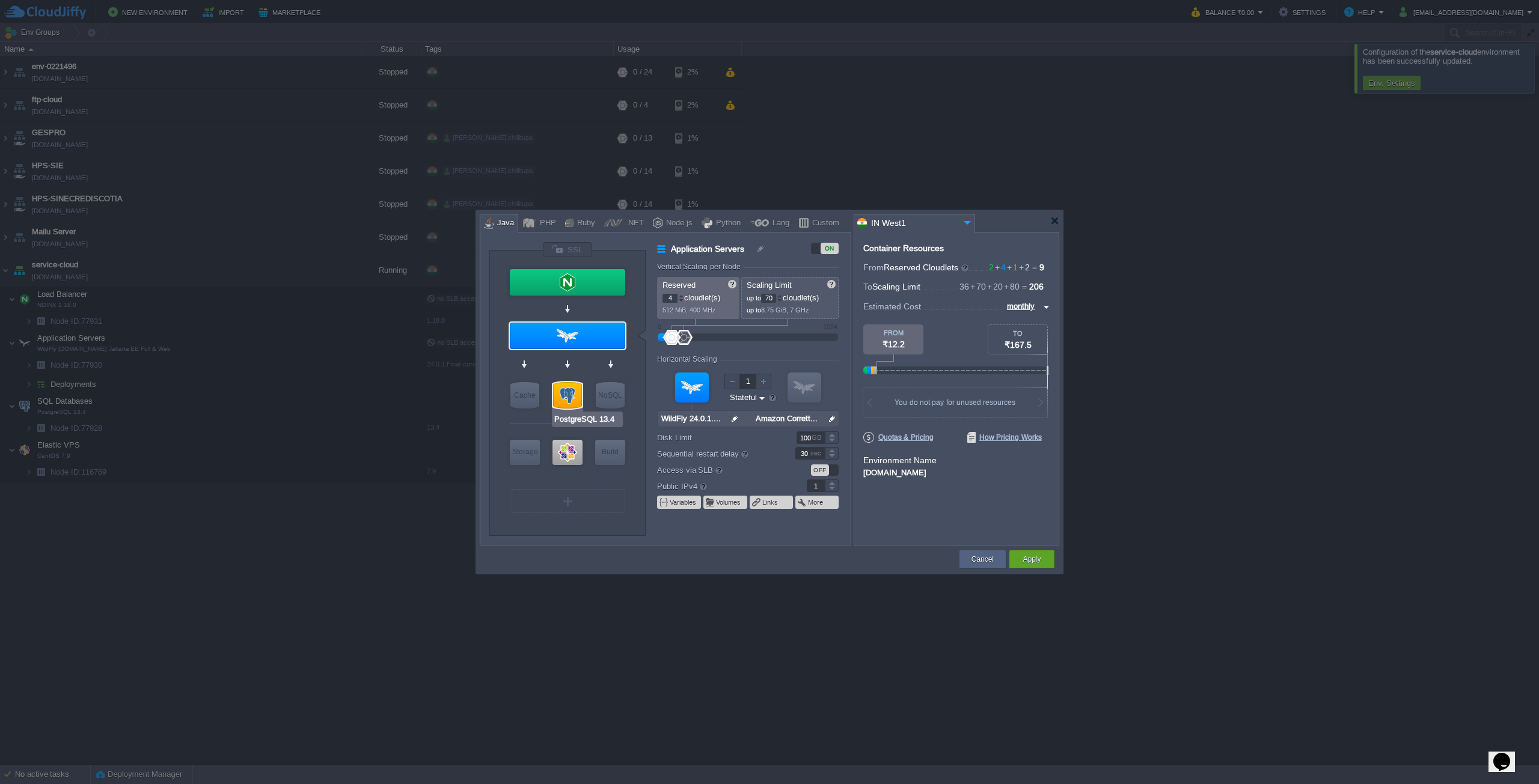
type input "0"
type input "NGINX 1.18.0"
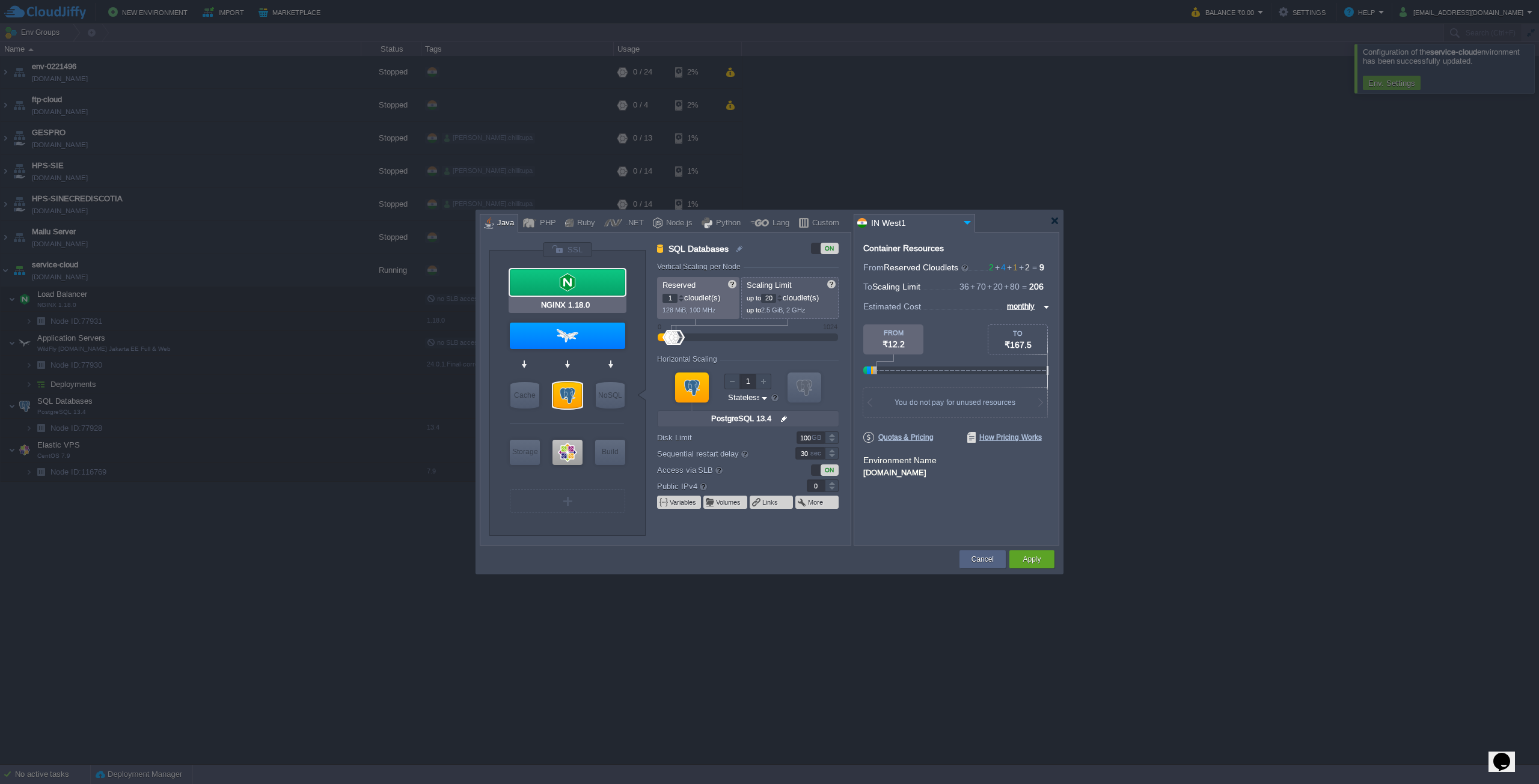
click at [600, 282] on div at bounding box center [567, 282] width 115 height 26
type input "Load Balancer"
type input "2"
type input "36"
type input "NGINX 1.18.0"
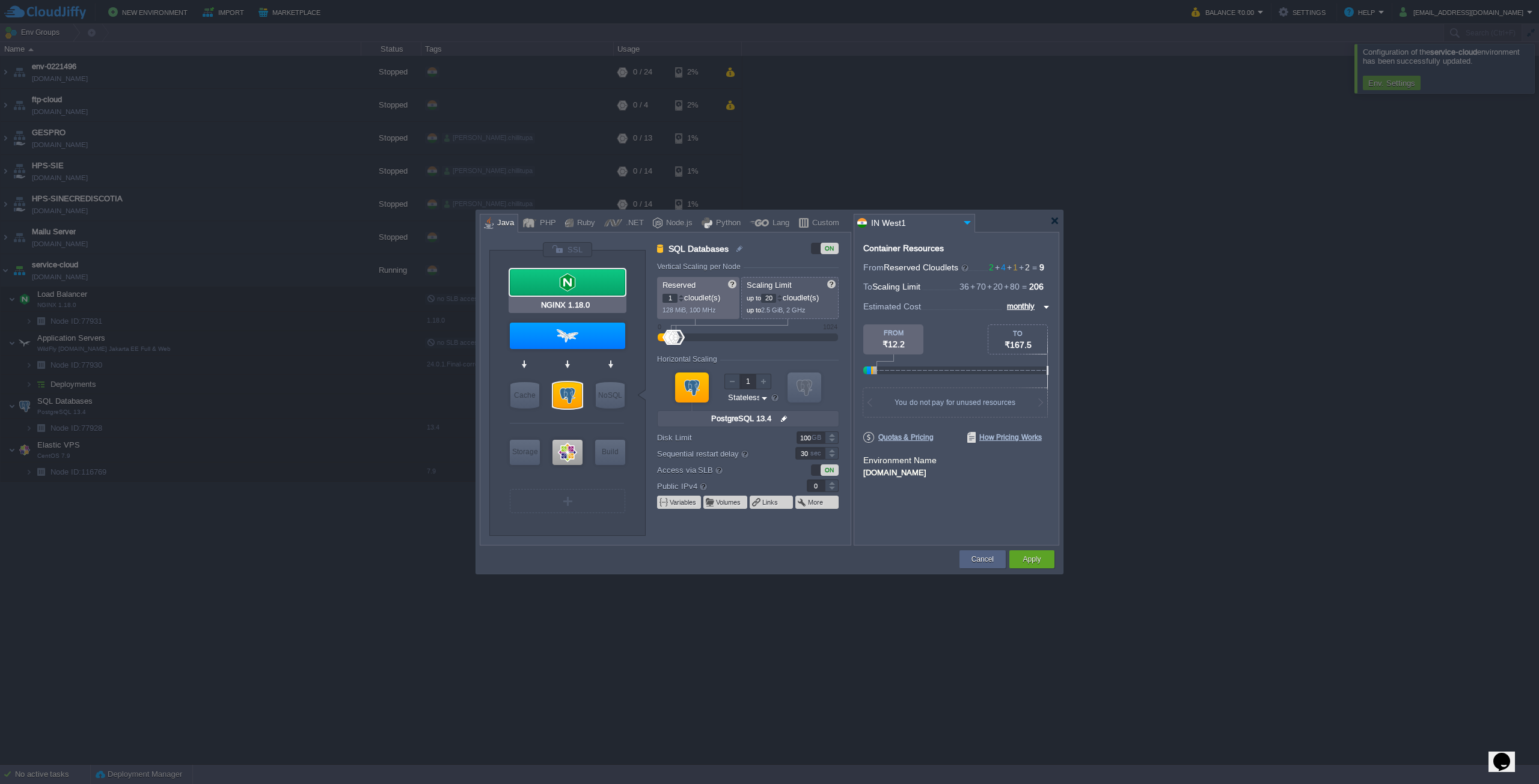
type input "null"
type input "1.18.0"
type input "Stateful"
type input "1"
click at [995, 563] on div "Cancel" at bounding box center [982, 559] width 28 height 18
